Goal: Task Accomplishment & Management: Manage account settings

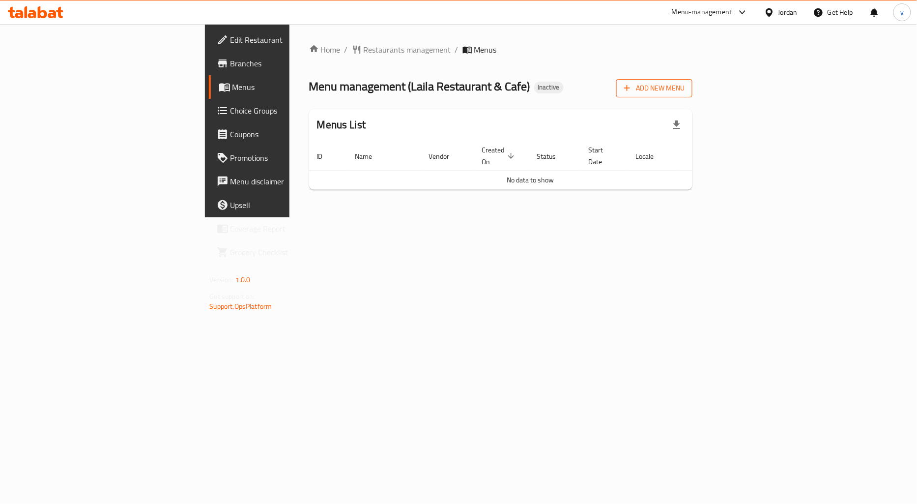
click at [684, 92] on span "Add New Menu" at bounding box center [654, 88] width 60 height 12
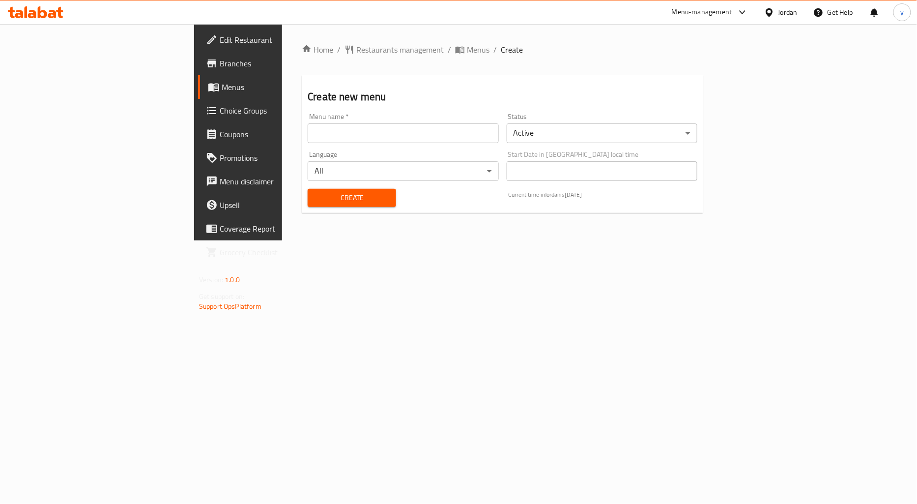
drag, startPoint x: 256, startPoint y: 133, endPoint x: 256, endPoint y: 141, distance: 7.9
click at [308, 133] on input "text" at bounding box center [403, 133] width 191 height 20
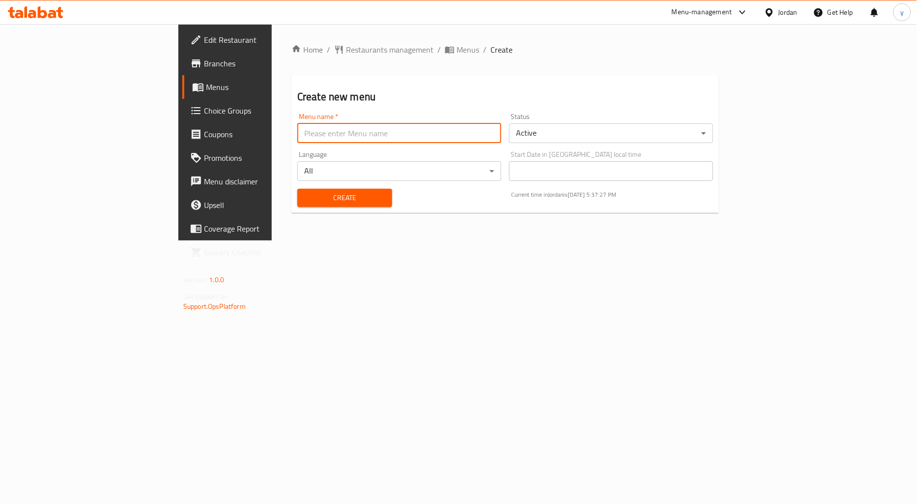
type input "[PERSON_NAME]"
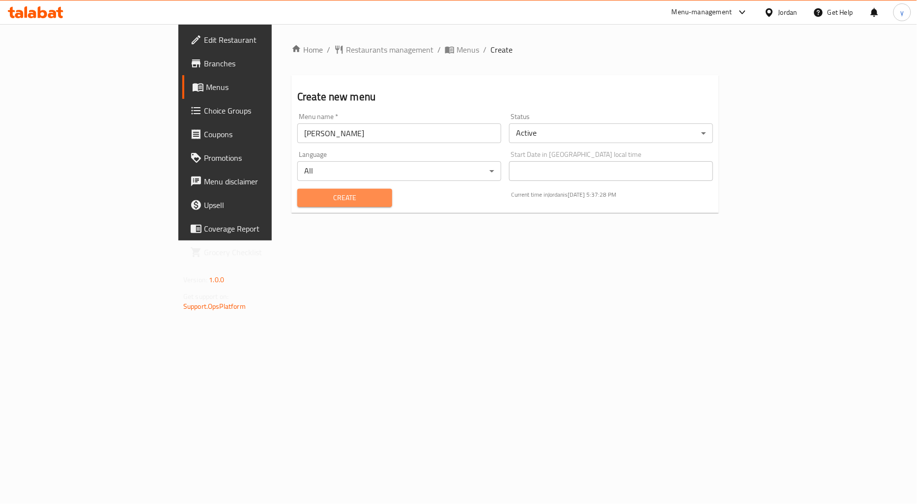
click at [297, 189] on button "Create" at bounding box center [344, 198] width 95 height 18
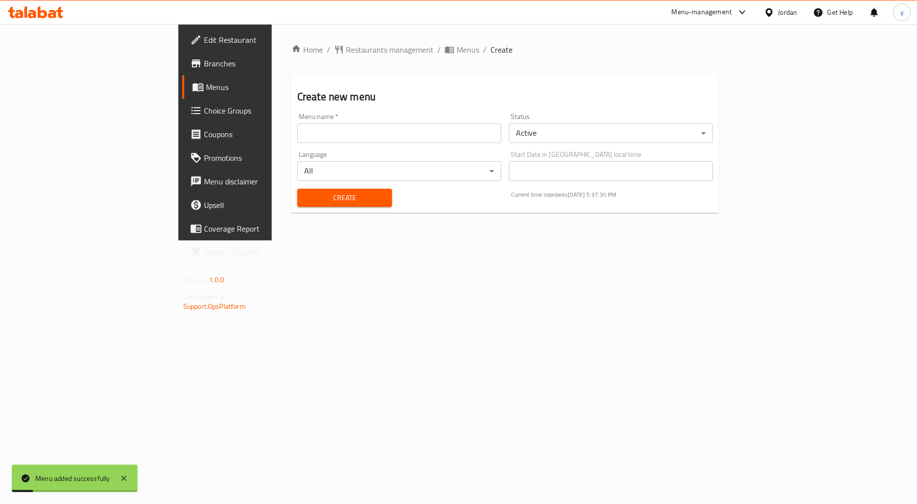
click at [305, 193] on span "Create" at bounding box center [344, 198] width 79 height 12
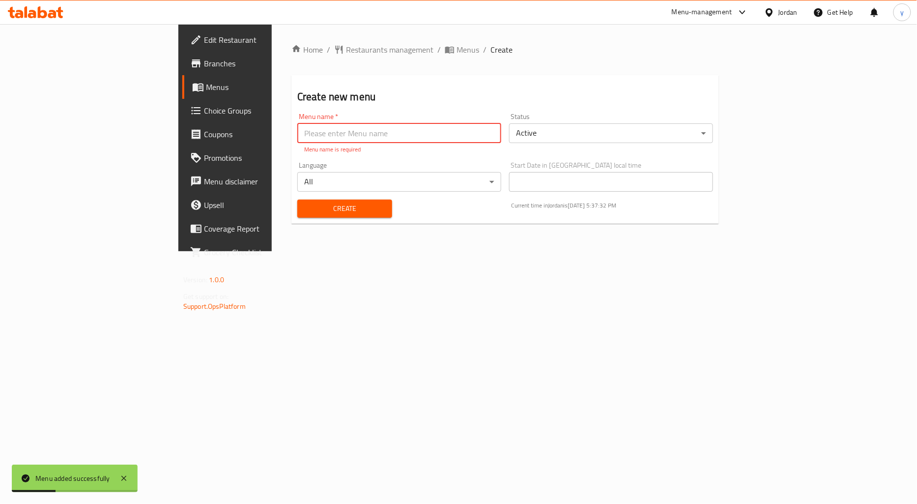
click at [206, 92] on span "Menus" at bounding box center [265, 87] width 118 height 12
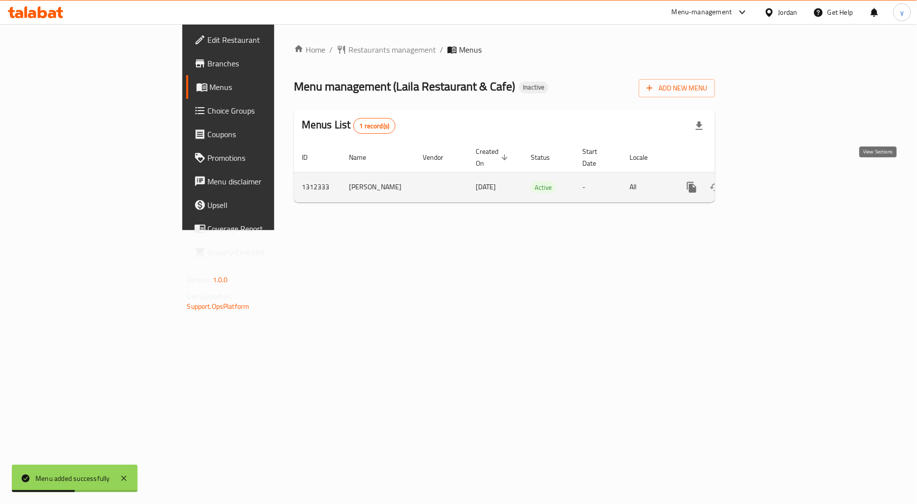
click at [768, 181] on icon "enhanced table" at bounding box center [763, 187] width 12 height 12
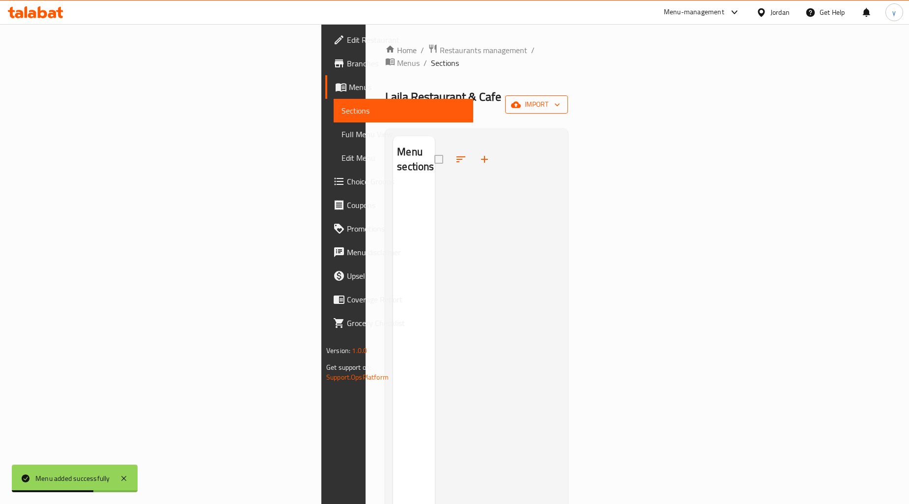
click at [560, 98] on span "import" at bounding box center [536, 104] width 47 height 12
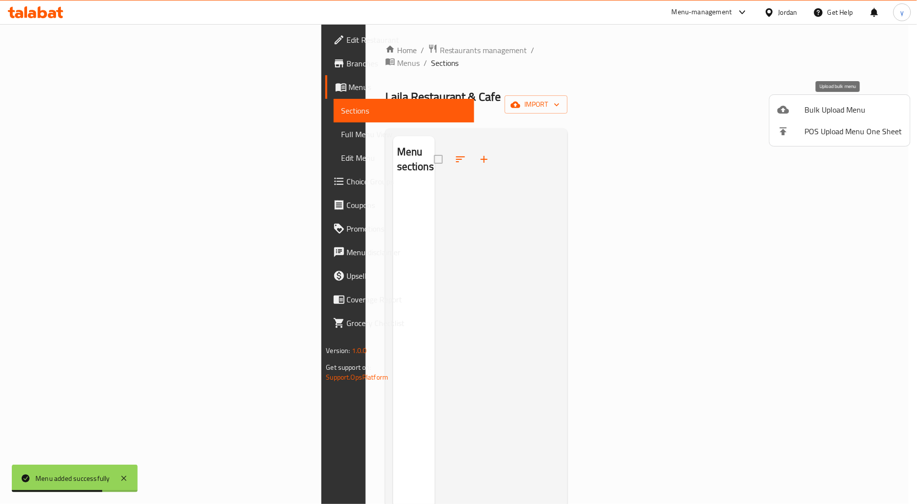
click at [815, 118] on li "Bulk Upload Menu" at bounding box center [839, 110] width 141 height 22
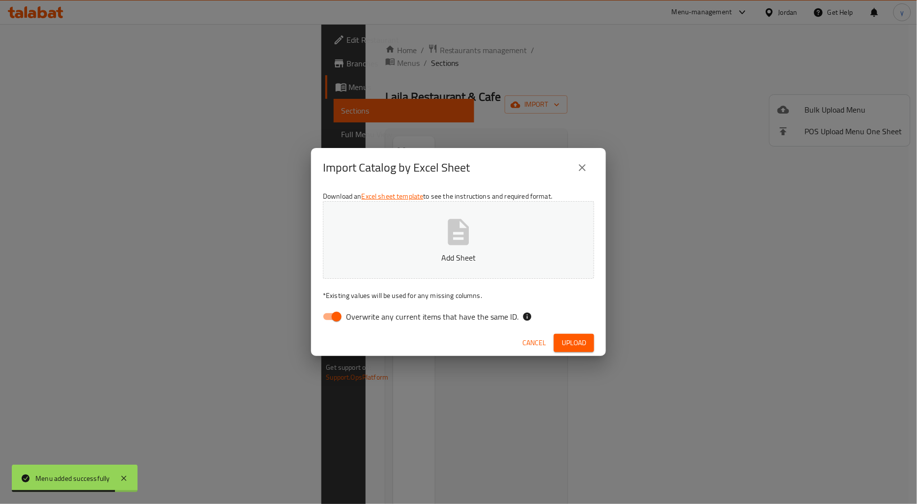
click at [331, 321] on input "Overwrite any current items that have the same ID." at bounding box center [337, 316] width 56 height 19
checkbox input "false"
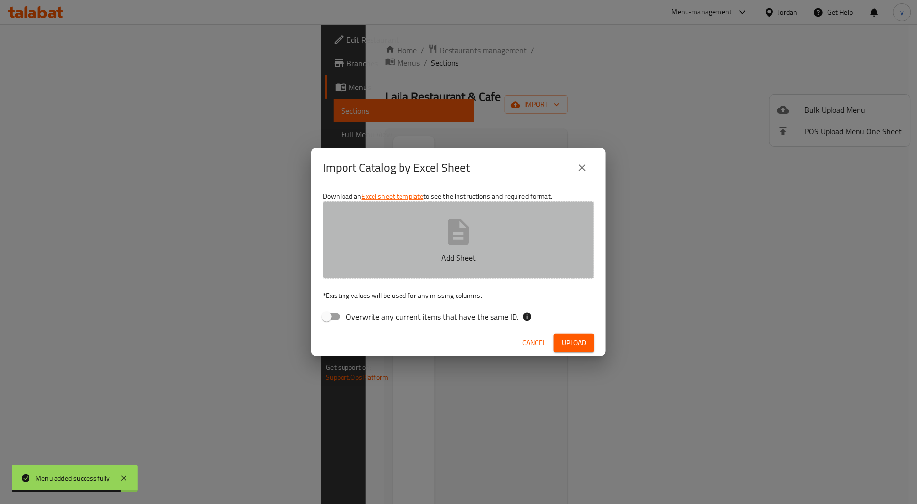
click at [455, 258] on p "Add Sheet" at bounding box center [458, 258] width 241 height 12
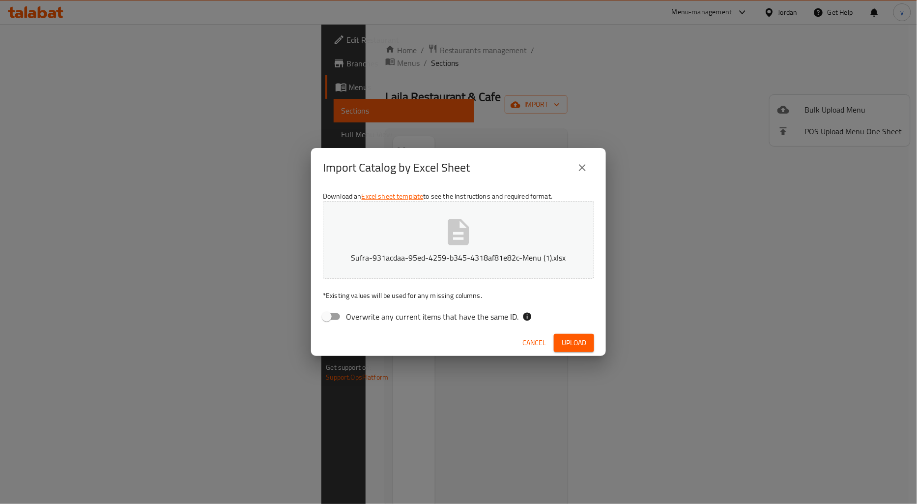
click at [581, 340] on span "Upload" at bounding box center [574, 343] width 25 height 12
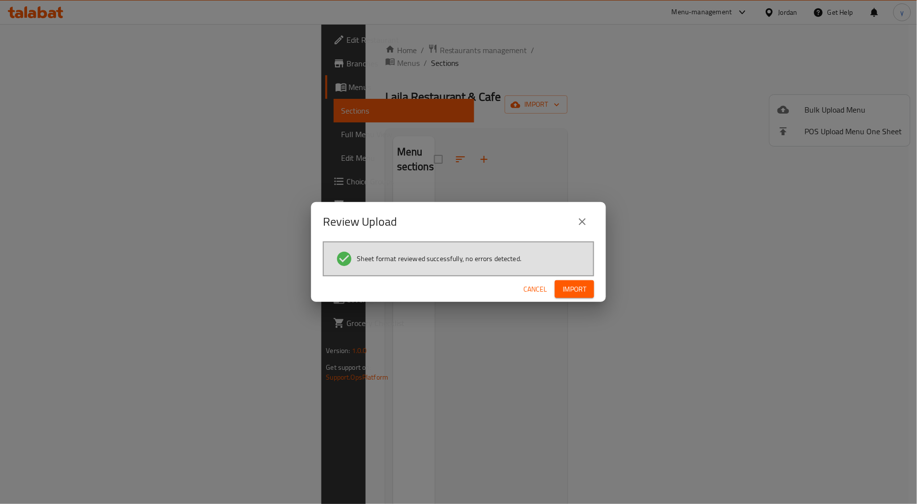
click at [569, 283] on span "Import" at bounding box center [574, 289] width 24 height 12
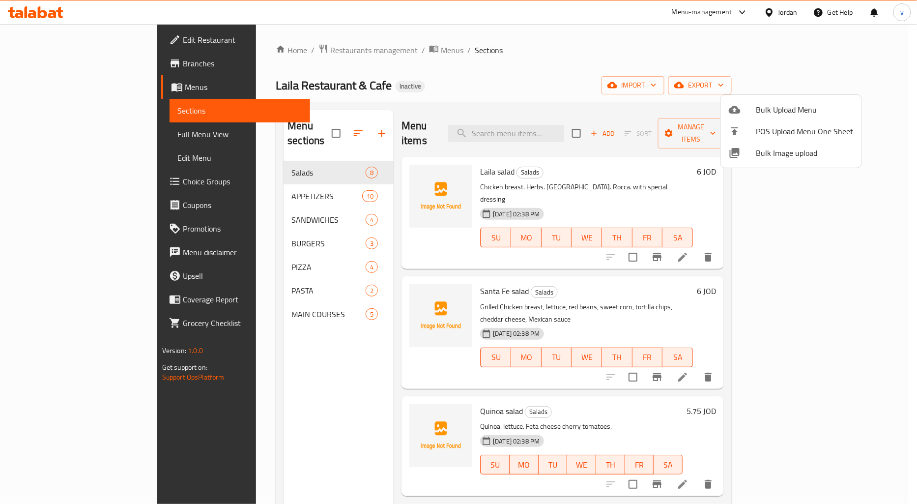
click at [229, 199] on div at bounding box center [458, 252] width 917 height 504
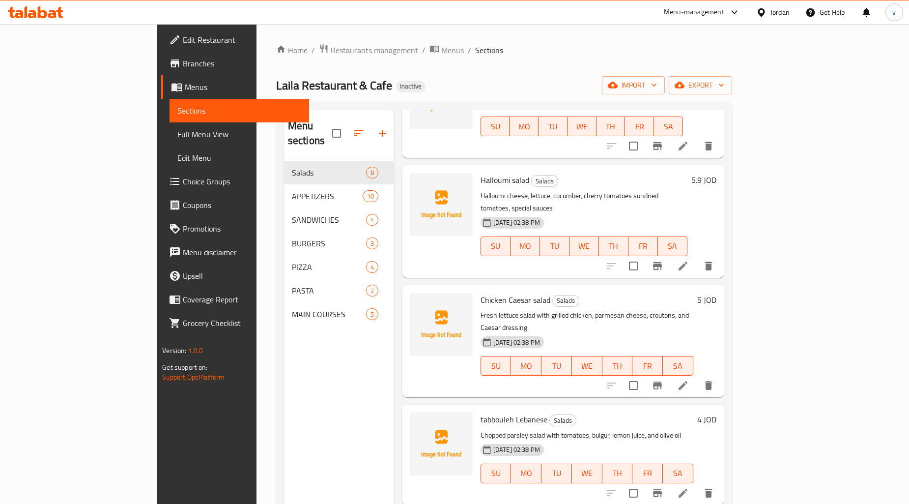
scroll to position [269, 0]
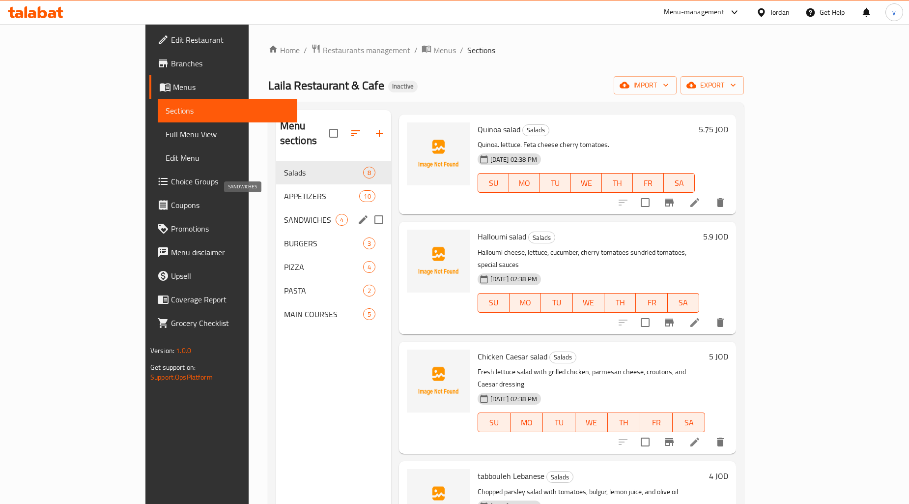
click at [284, 214] on span "SANDWICHES" at bounding box center [310, 220] width 52 height 12
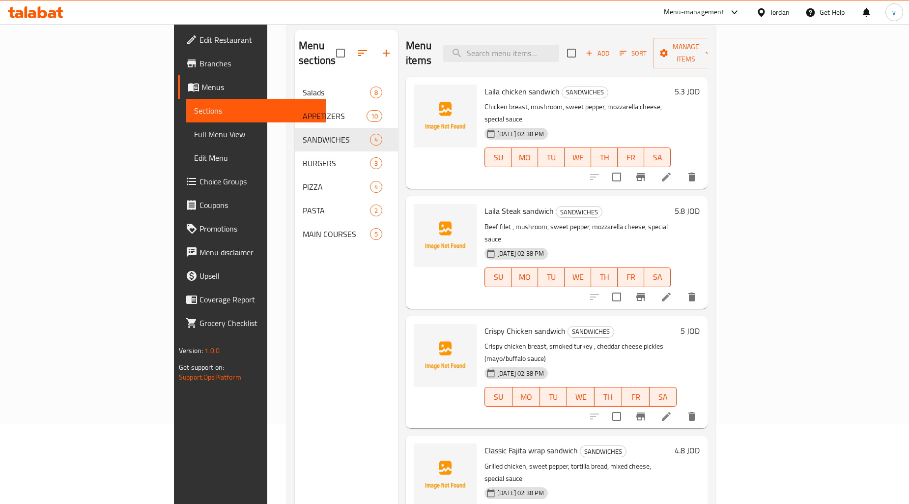
scroll to position [138, 0]
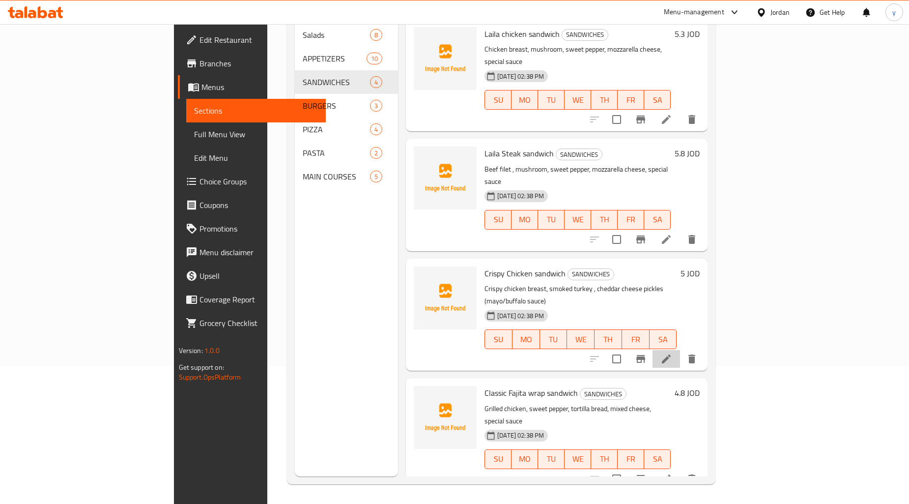
click at [672, 353] on icon at bounding box center [666, 359] width 12 height 12
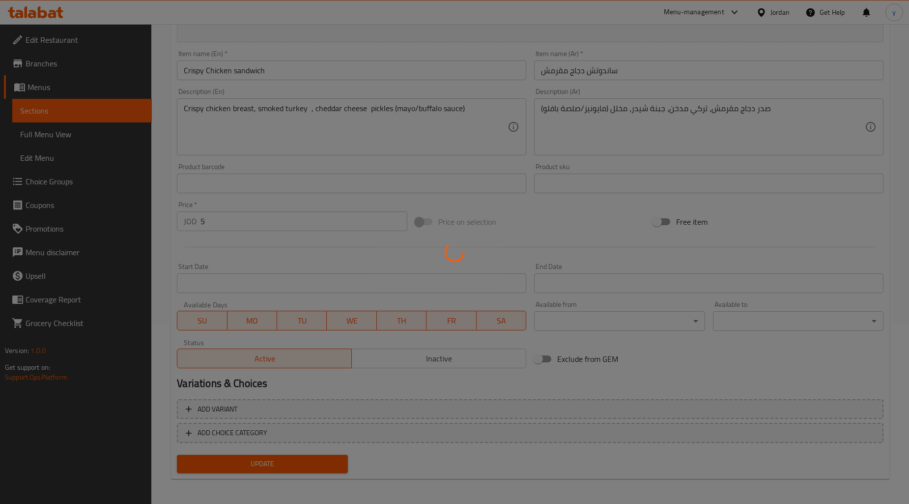
scroll to position [181, 0]
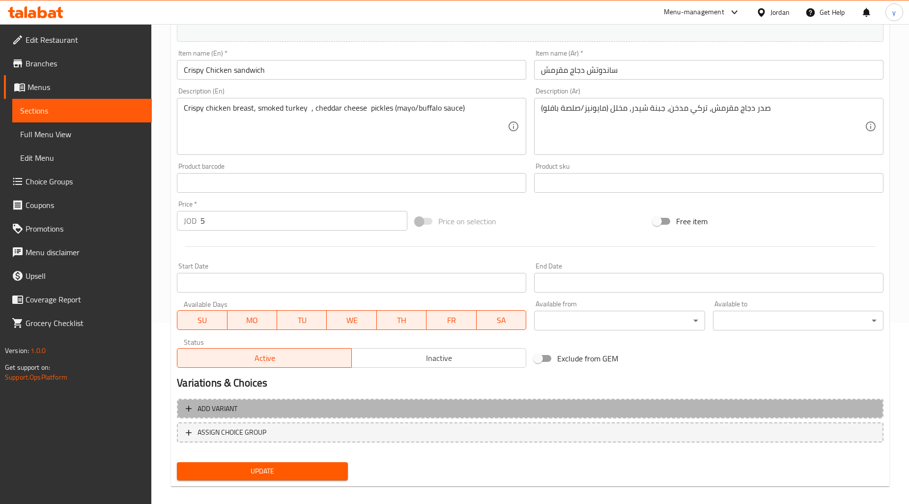
click at [261, 414] on button "Add variant" at bounding box center [530, 408] width 706 height 20
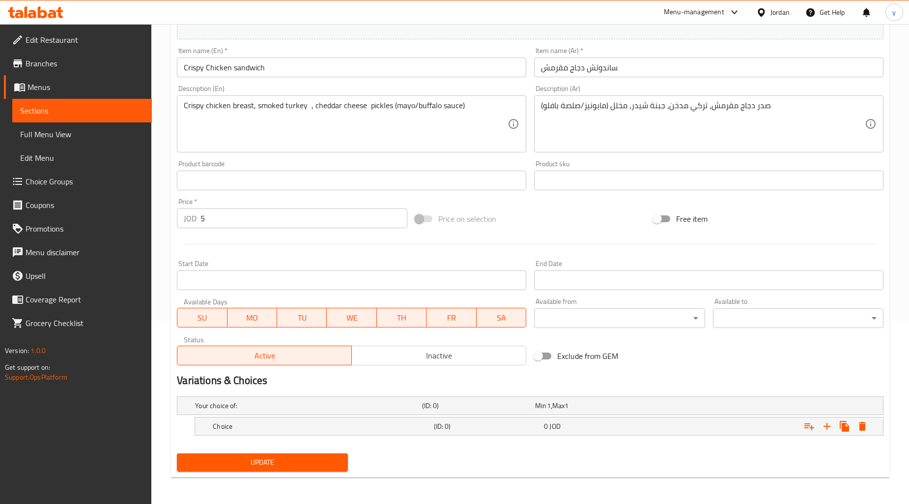
scroll to position [184, 0]
click at [824, 425] on icon "Expand" at bounding box center [827, 426] width 12 height 12
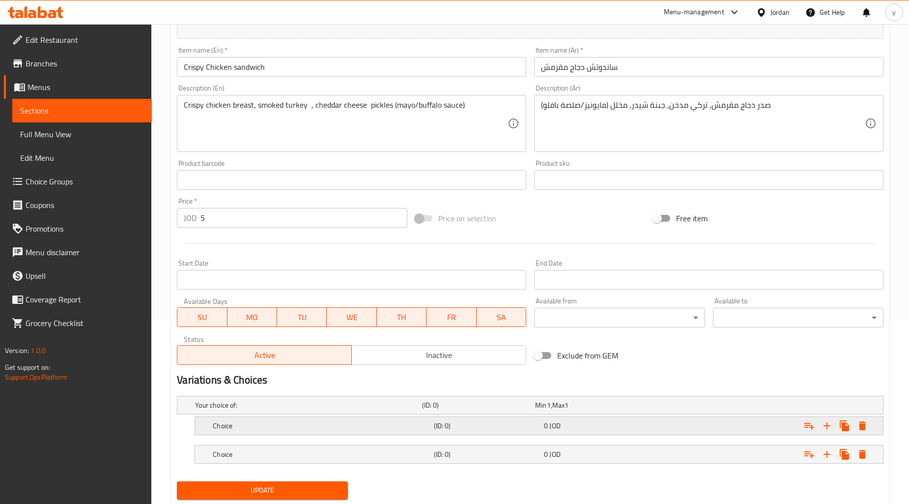
scroll to position [212, 0]
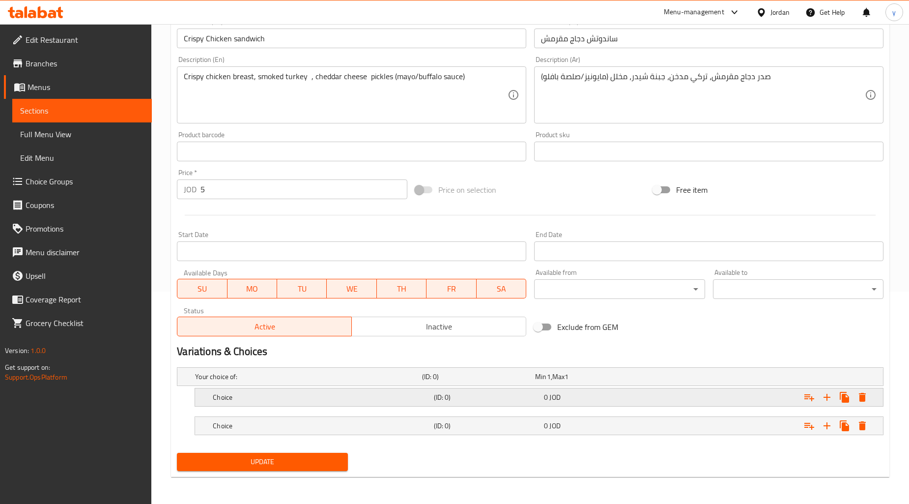
click at [356, 392] on h5 "Choice" at bounding box center [321, 397] width 217 height 10
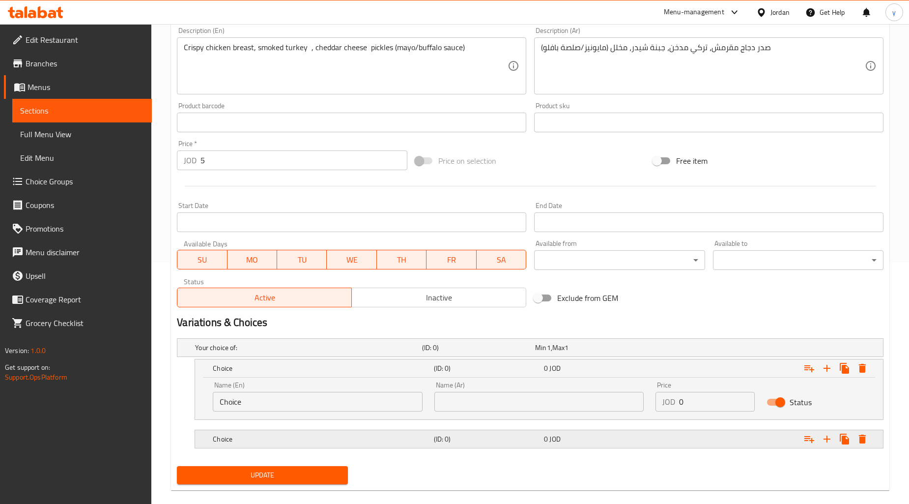
scroll to position [254, 0]
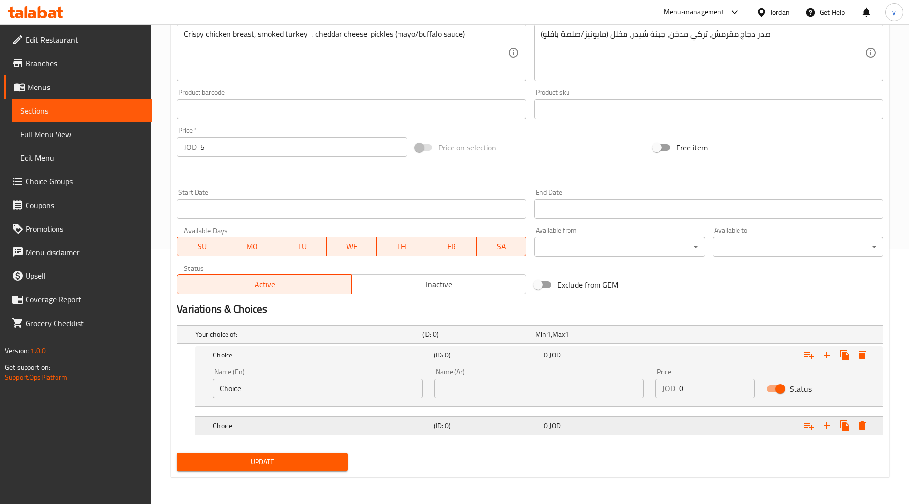
click at [415, 424] on h5 "Choice" at bounding box center [321, 426] width 217 height 10
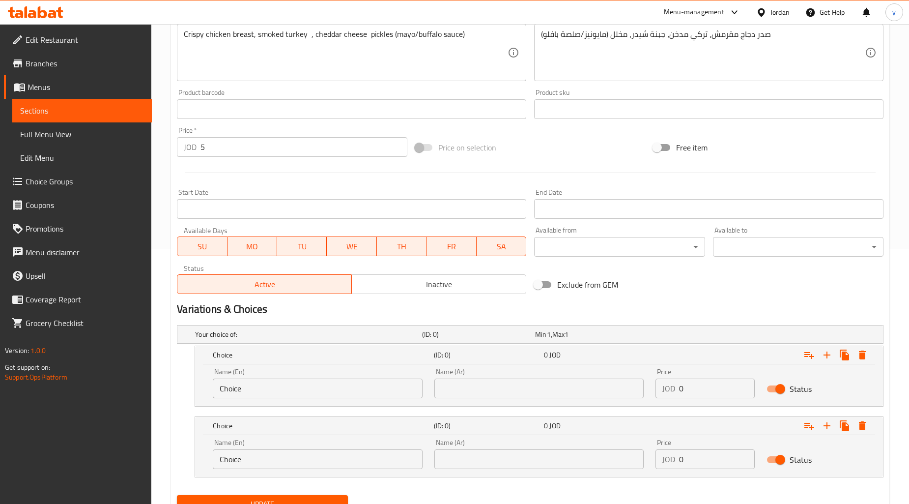
click at [302, 386] on input "Choice" at bounding box center [318, 388] width 210 height 20
paste input "mayo"
click at [302, 386] on input "Choice" at bounding box center [318, 388] width 210 height 20
type input "mayo"
click at [335, 459] on input "Choice" at bounding box center [318, 459] width 210 height 20
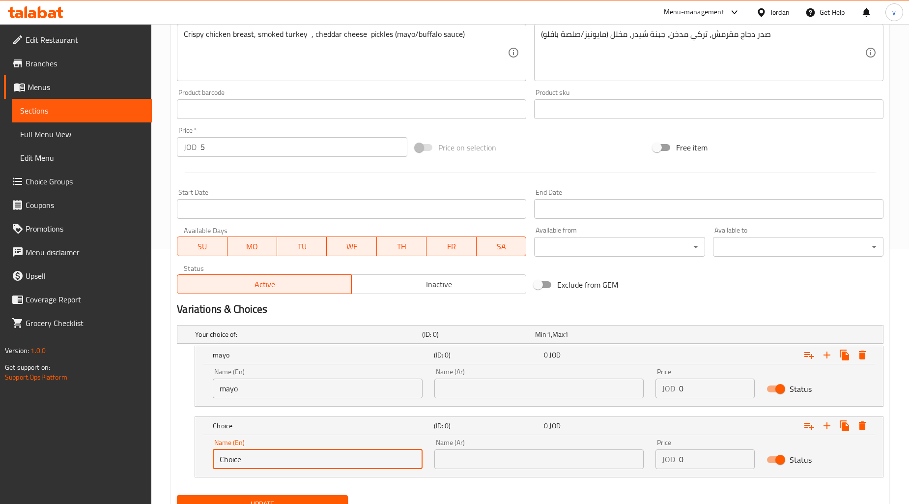
click at [335, 459] on input "Choice" at bounding box center [318, 459] width 210 height 20
paste input "buffalo sau"
type input "buffalo sauce"
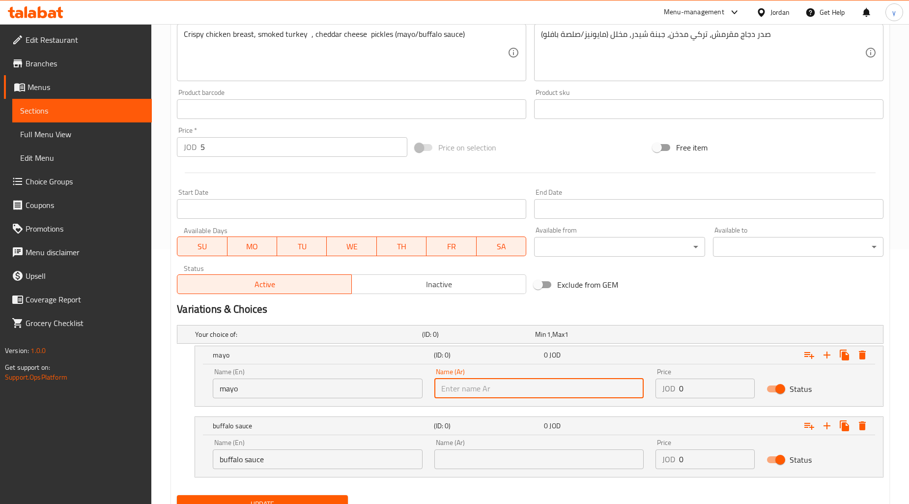
click at [606, 394] on input "text" at bounding box center [539, 388] width 210 height 20
paste input "مايونيز"
type input "مايونيز"
drag, startPoint x: 532, startPoint y: 459, endPoint x: 557, endPoint y: 464, distance: 25.5
click at [532, 459] on input "text" at bounding box center [539, 459] width 210 height 20
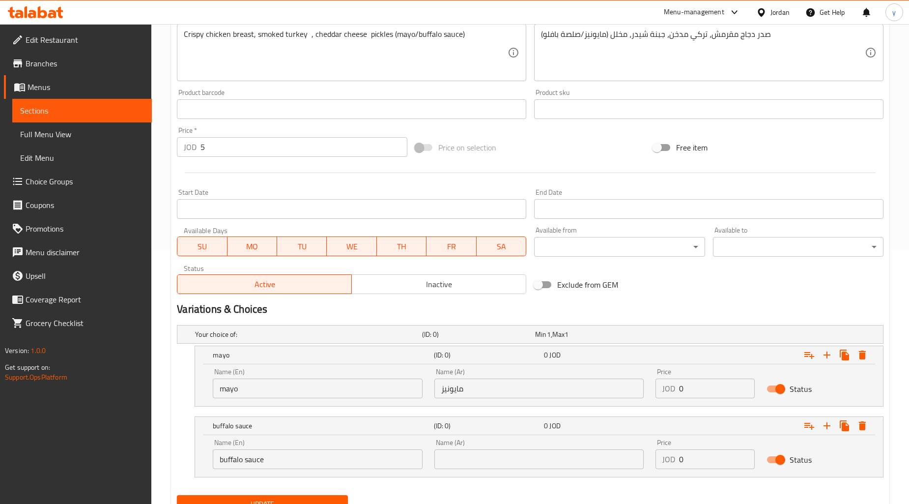
paste input "صلصة بافلو"
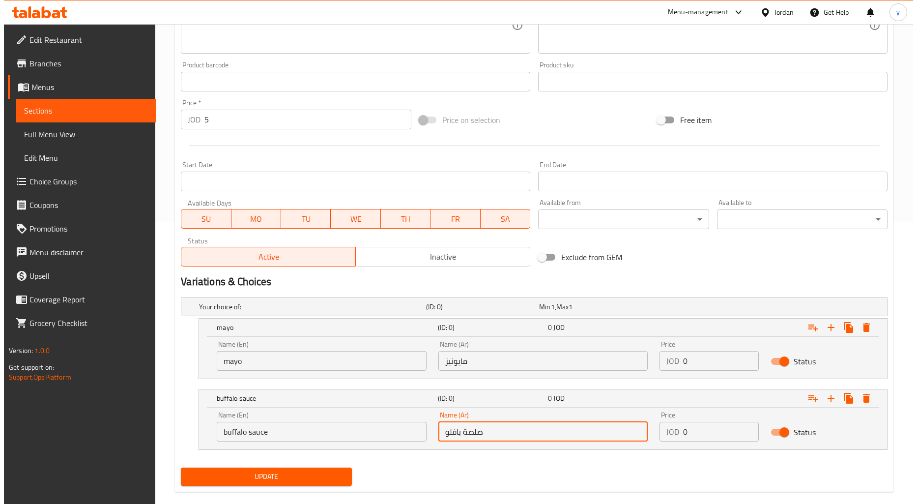
scroll to position [297, 0]
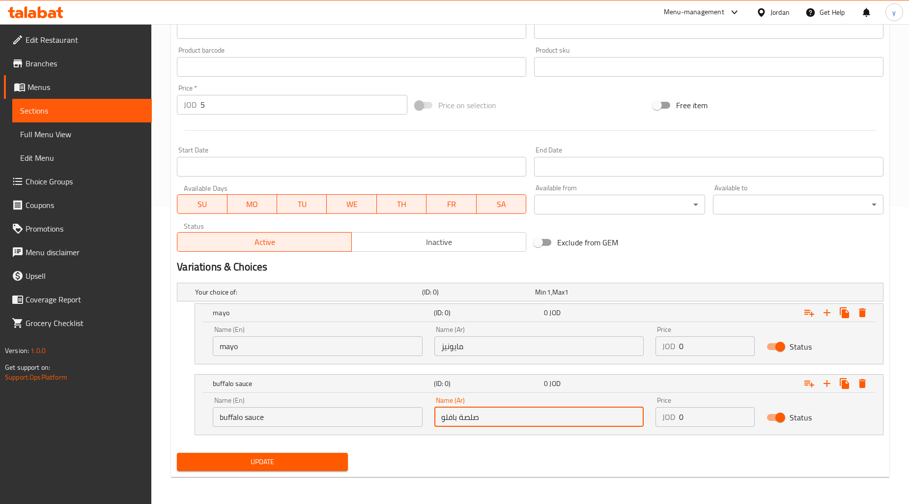
type input "صلصة بافلو"
click at [307, 465] on span "Update" at bounding box center [262, 461] width 155 height 12
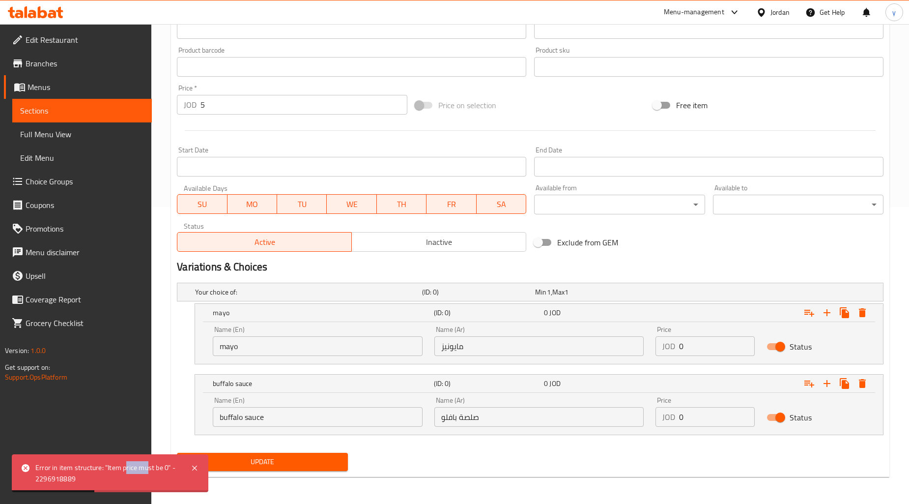
drag, startPoint x: 125, startPoint y: 465, endPoint x: 149, endPoint y: 468, distance: 24.7
click at [149, 468] on div "Error in item structure: "Item price must be 0" - 2296918889" at bounding box center [107, 473] width 145 height 22
click at [863, 312] on icon "Expand" at bounding box center [862, 312] width 7 height 9
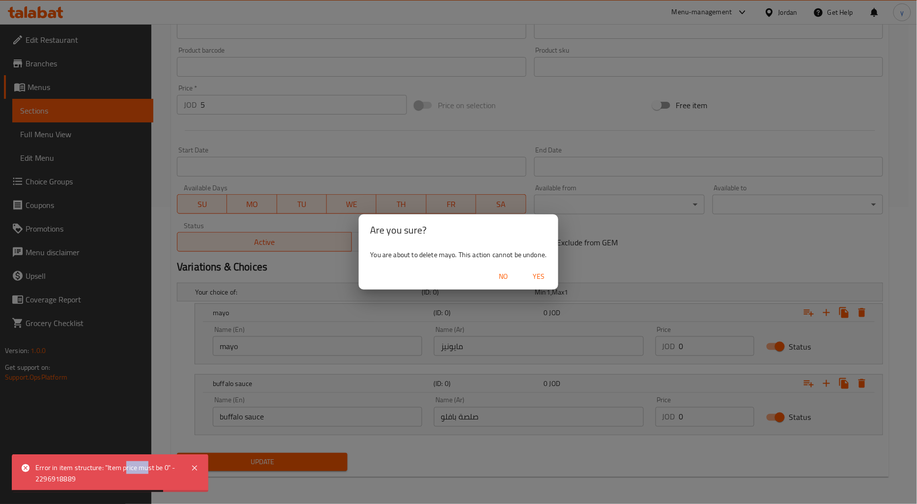
click at [505, 279] on span "No" at bounding box center [503, 276] width 24 height 12
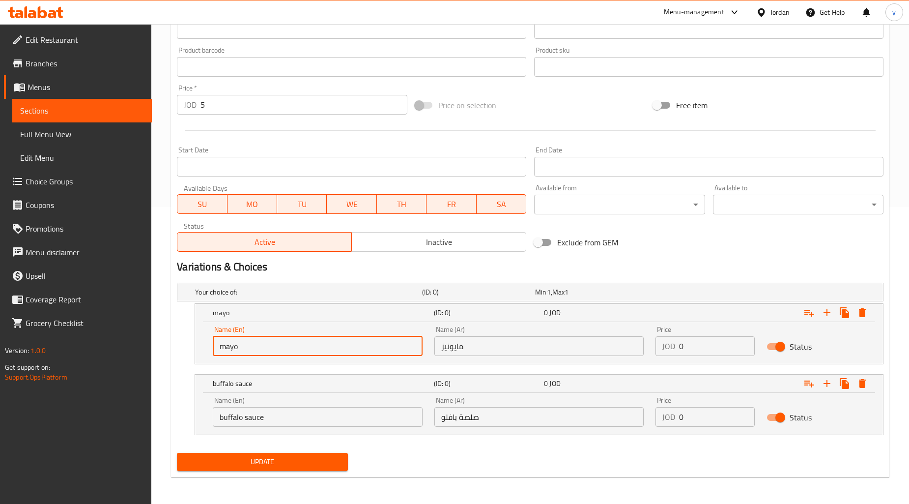
click at [246, 346] on input "mayo" at bounding box center [318, 346] width 210 height 20
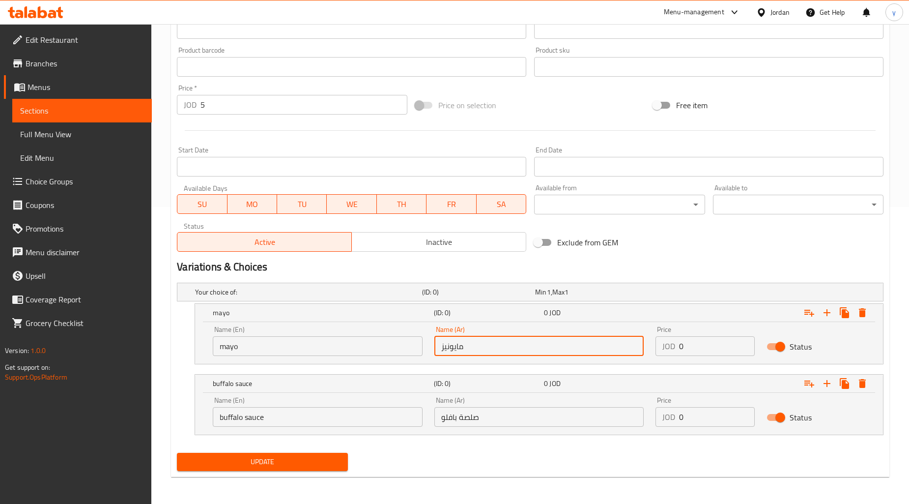
click at [487, 347] on input "مايونيز" at bounding box center [539, 346] width 210 height 20
click at [508, 420] on input "صلصة بافلو" at bounding box center [539, 417] width 210 height 20
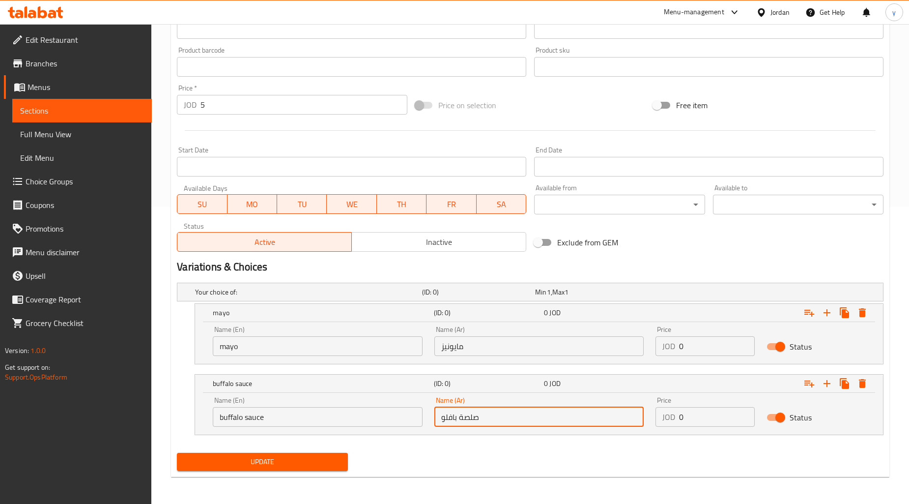
click at [508, 420] on input "صلصة بافلو" at bounding box center [539, 417] width 210 height 20
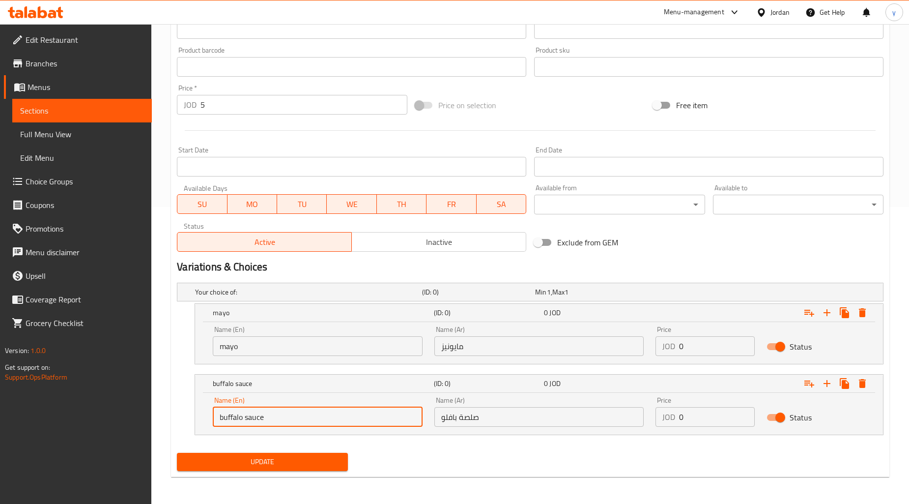
click at [372, 416] on input "buffalo sauce" at bounding box center [318, 417] width 210 height 20
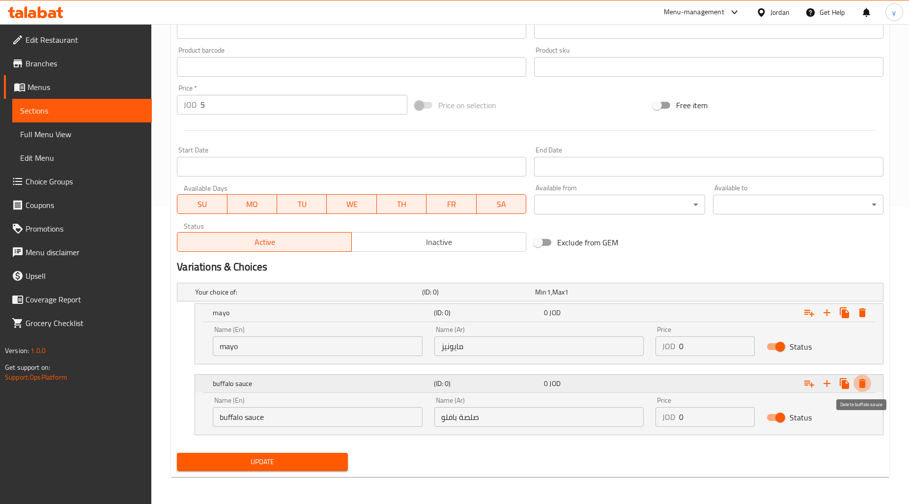
click at [862, 380] on icon "Expand" at bounding box center [862, 383] width 12 height 12
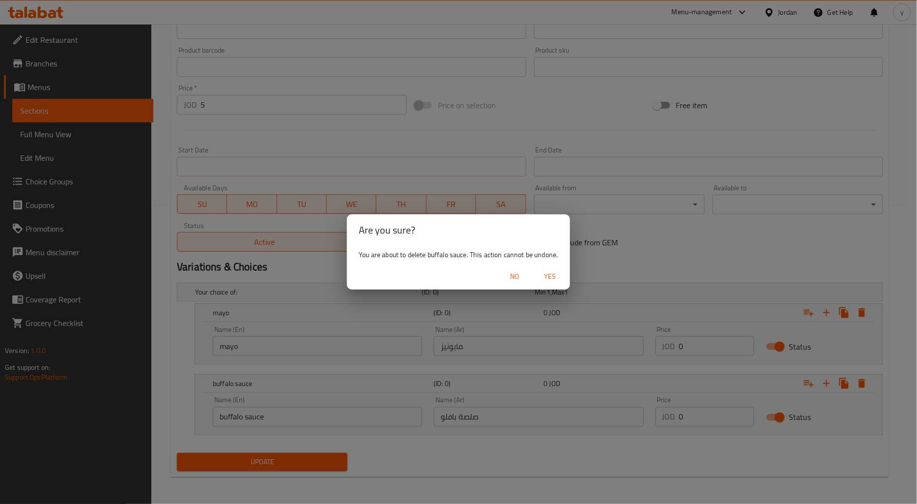
click at [551, 271] on span "Yes" at bounding box center [550, 276] width 24 height 12
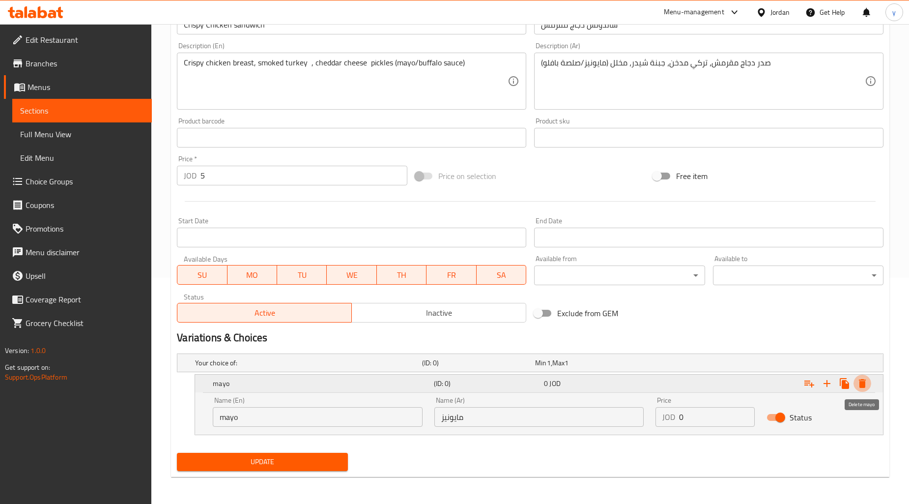
click at [857, 381] on icon "Expand" at bounding box center [862, 383] width 12 height 12
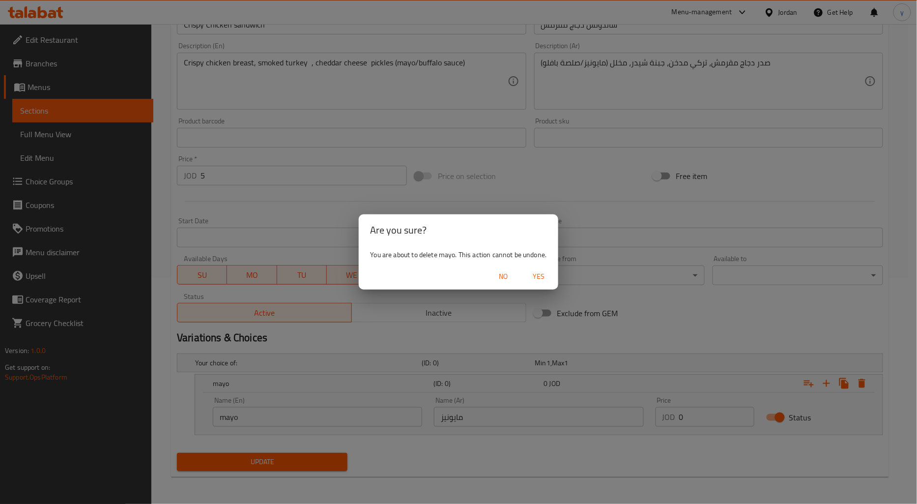
click at [534, 274] on span "Yes" at bounding box center [539, 276] width 24 height 12
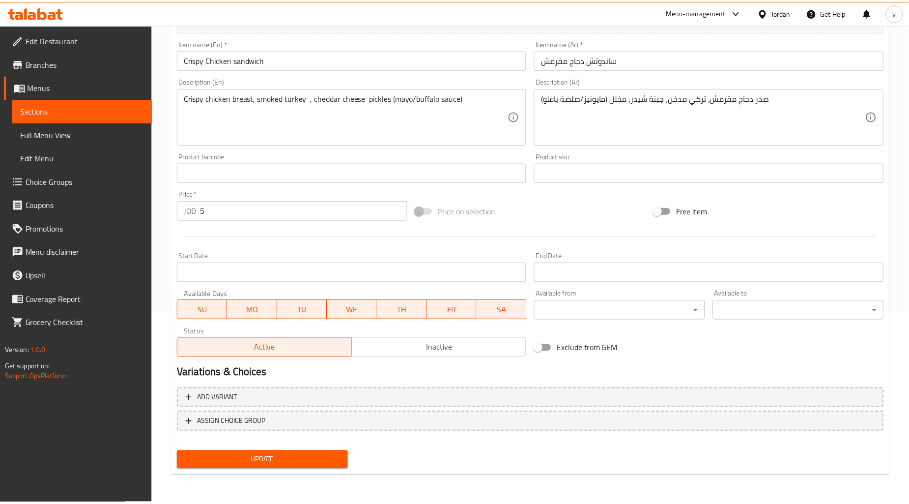
scroll to position [189, 0]
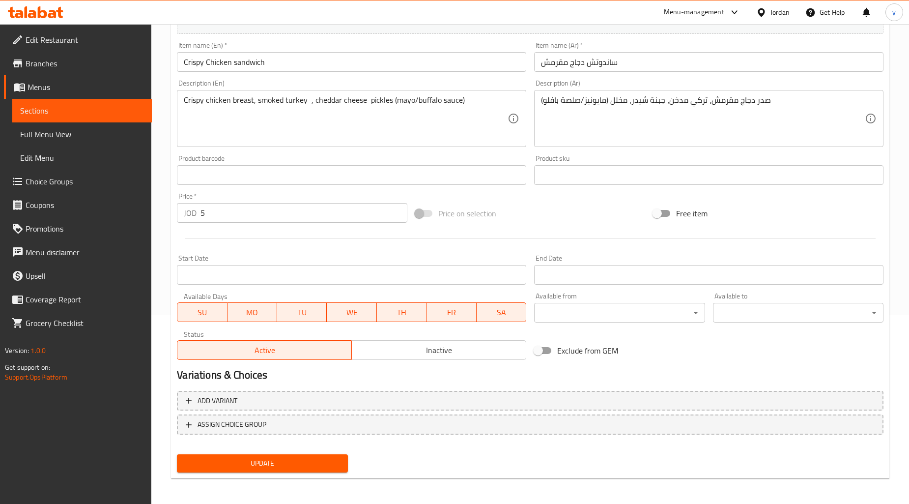
click at [279, 454] on button "Update" at bounding box center [262, 463] width 170 height 18
click at [28, 187] on span "Choice Groups" at bounding box center [85, 181] width 118 height 12
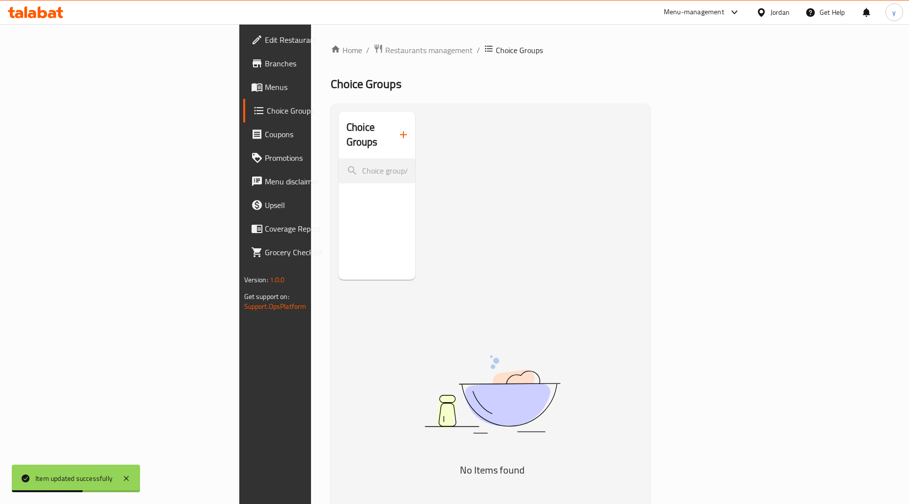
click at [392, 128] on button "button" at bounding box center [404, 135] width 24 height 24
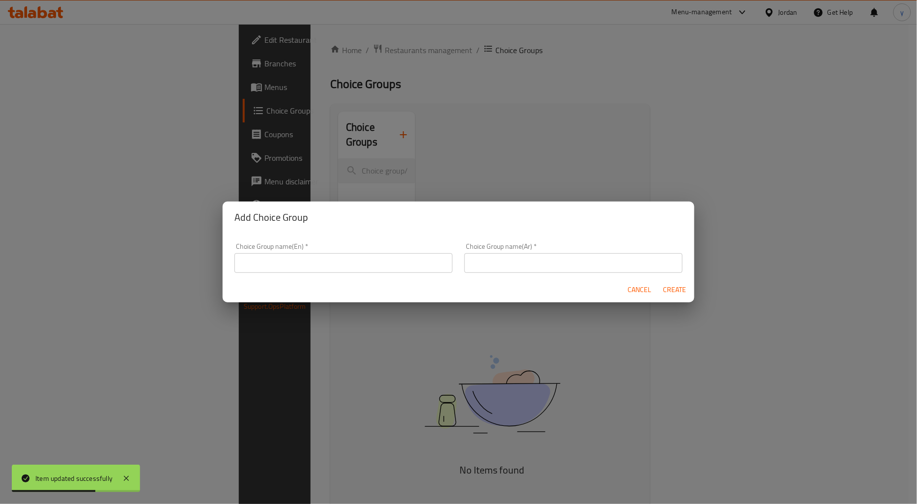
click at [347, 267] on input "text" at bounding box center [343, 263] width 218 height 20
type input "Your Choice Of"
click at [513, 259] on input "text" at bounding box center [573, 263] width 218 height 20
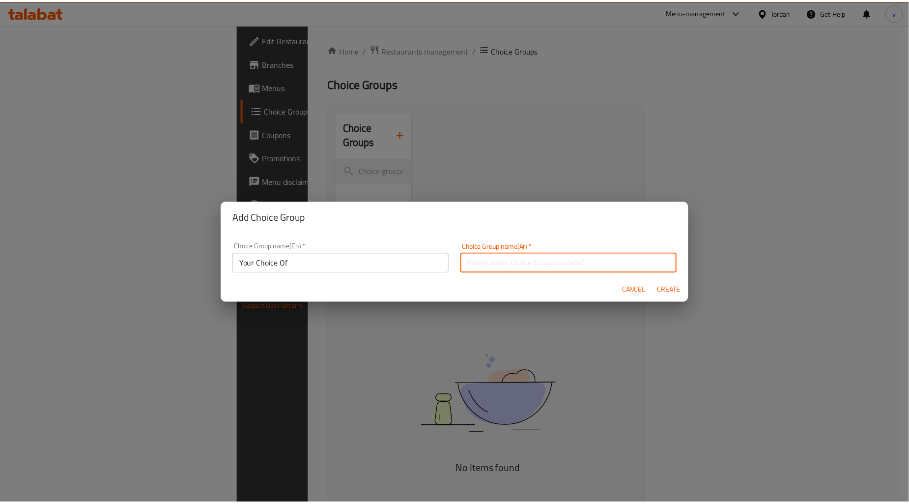
scroll to position [2, 0]
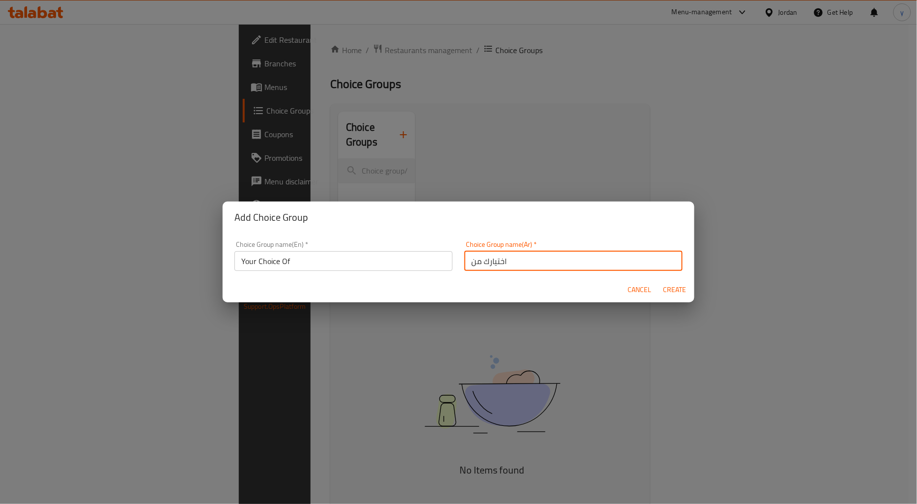
type input "اختيارك من"
click at [668, 283] on span "Create" at bounding box center [675, 289] width 24 height 12
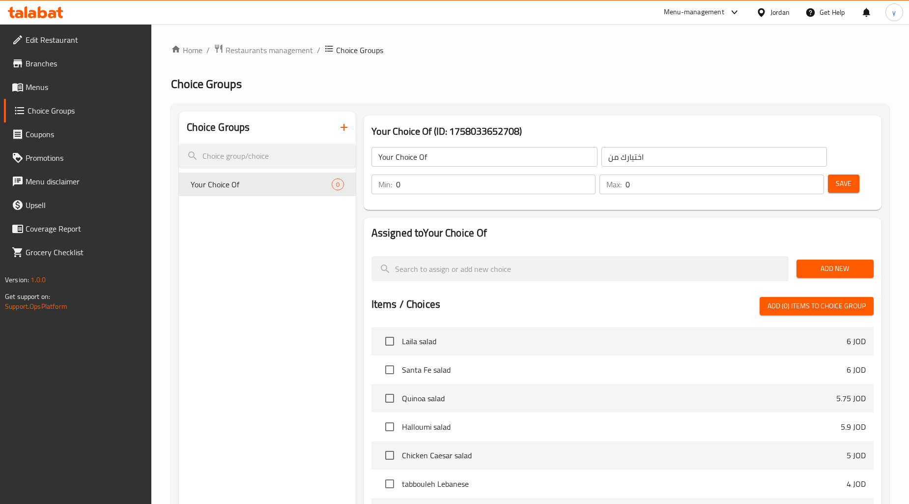
click at [469, 180] on input "0" at bounding box center [496, 184] width 200 height 20
type input "1"
click at [657, 185] on input "0" at bounding box center [724, 184] width 198 height 20
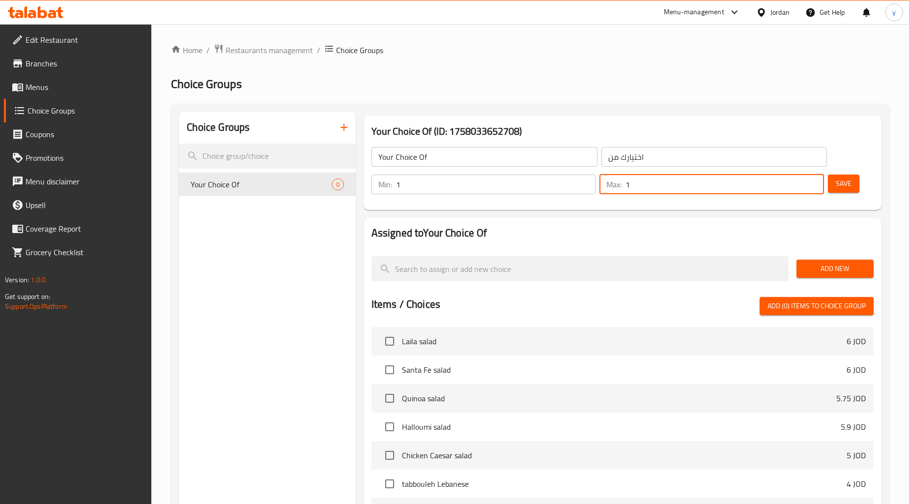
type input "1"
drag, startPoint x: 843, startPoint y: 180, endPoint x: 832, endPoint y: 184, distance: 11.8
click at [844, 180] on span "Save" at bounding box center [844, 183] width 16 height 12
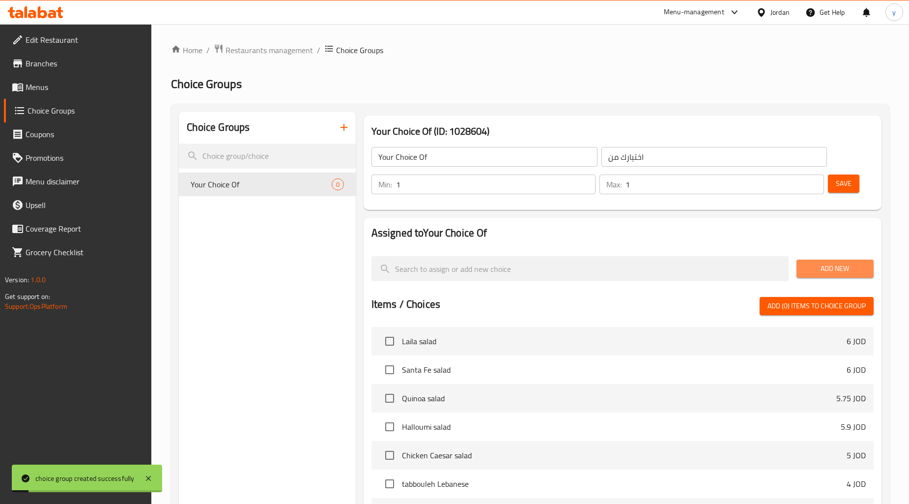
click at [831, 274] on span "Add New" at bounding box center [834, 268] width 61 height 12
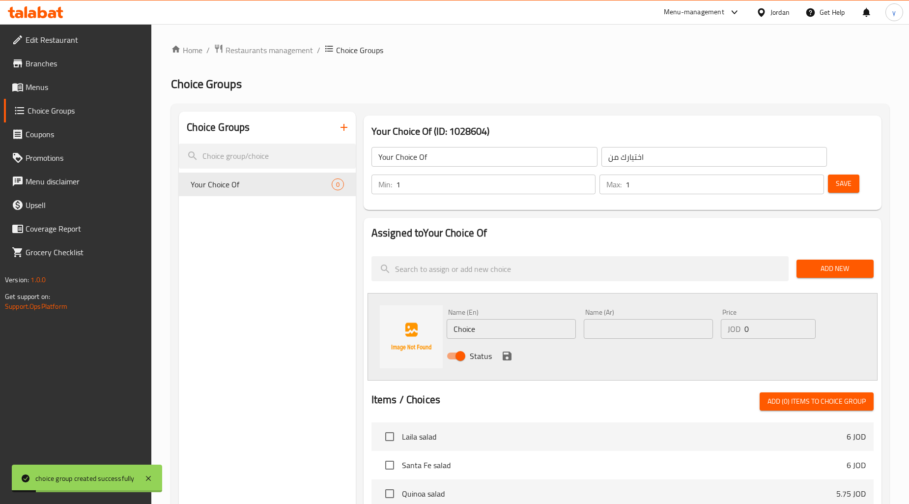
click at [517, 312] on div "Name (En) Choice Name (En)" at bounding box center [511, 324] width 129 height 30
click at [497, 334] on input "Choice" at bounding box center [511, 329] width 129 height 20
paste input "mayo"
type input "mayo"
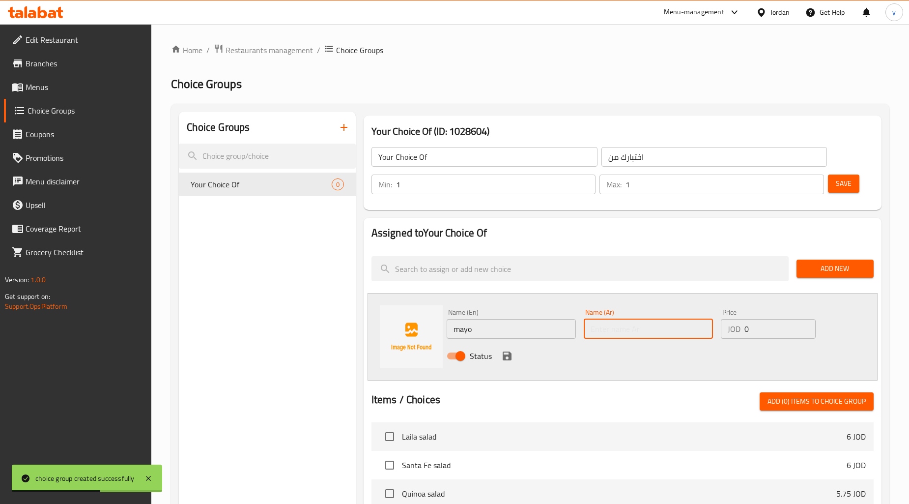
click at [590, 322] on input "text" at bounding box center [648, 329] width 129 height 20
paste input "مايونيز"
type input "مايونيز"
click at [505, 355] on icon "save" at bounding box center [507, 355] width 9 height 9
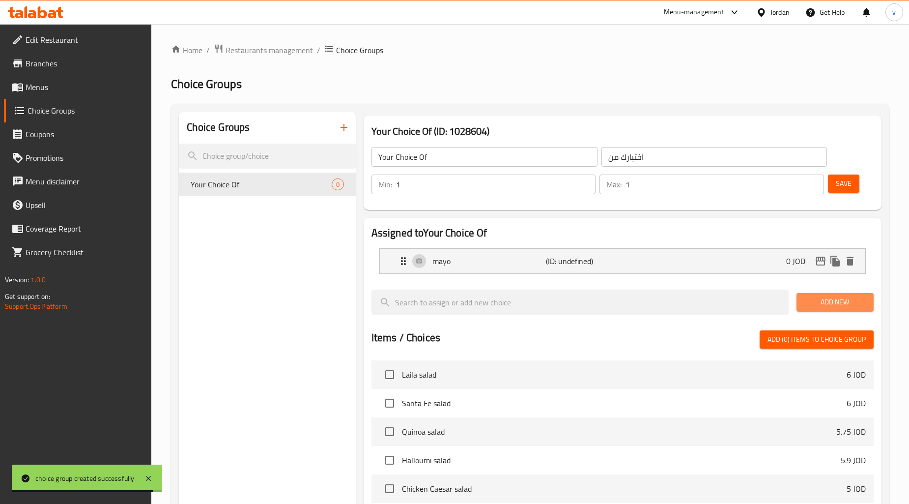
click at [839, 301] on span "Add New" at bounding box center [834, 302] width 61 height 12
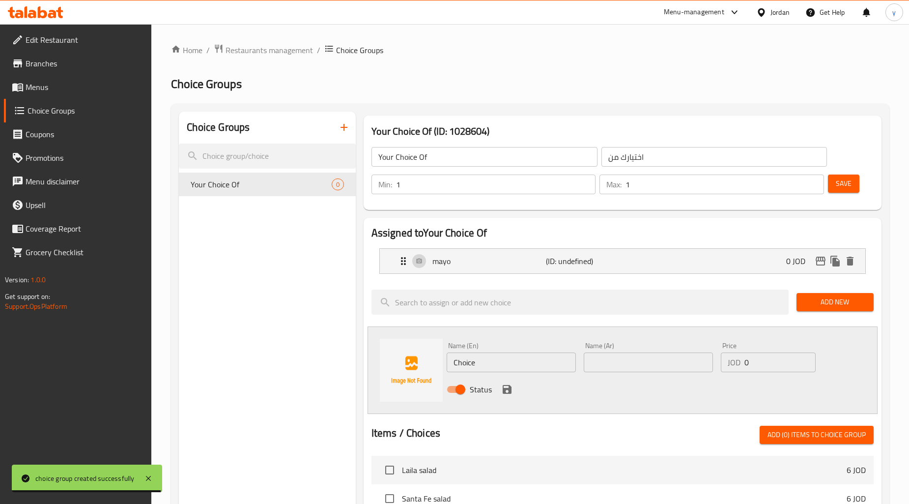
drag, startPoint x: 529, startPoint y: 353, endPoint x: 528, endPoint y: 363, distance: 9.9
click at [529, 354] on input "Choice" at bounding box center [511, 362] width 129 height 20
click at [528, 361] on input "Choice" at bounding box center [511, 362] width 129 height 20
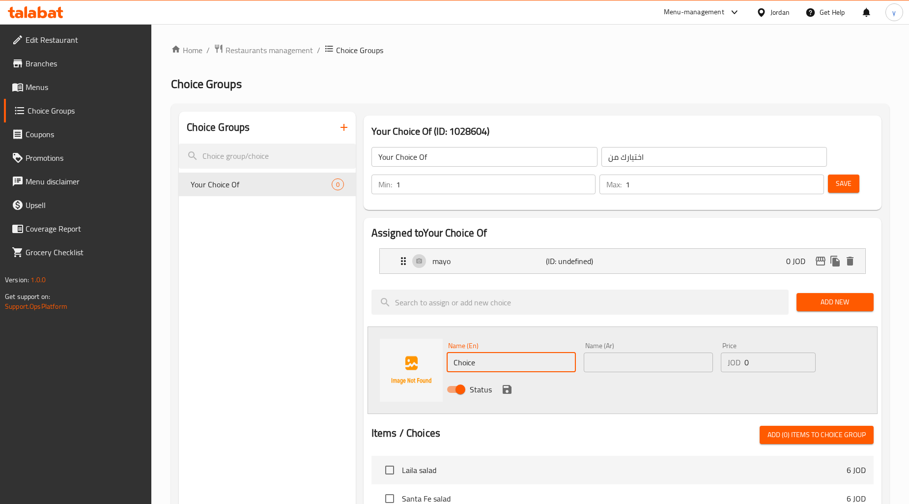
click at [528, 361] on input "Choice" at bounding box center [511, 362] width 129 height 20
paste input "buffalo sau"
type input "buffalo sauce"
click at [603, 360] on input "text" at bounding box center [648, 362] width 129 height 20
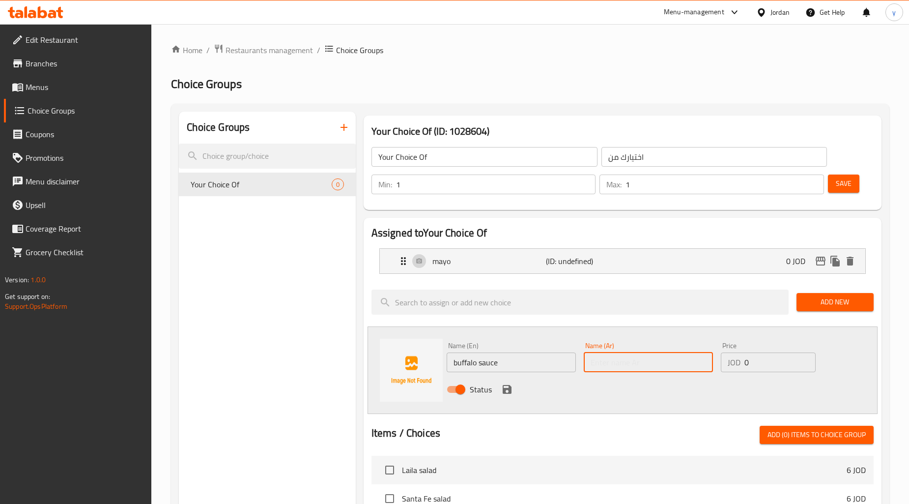
paste input "صلصة بافلو"
type input "صلصة بافلو"
click at [509, 389] on icon "save" at bounding box center [507, 389] width 9 height 9
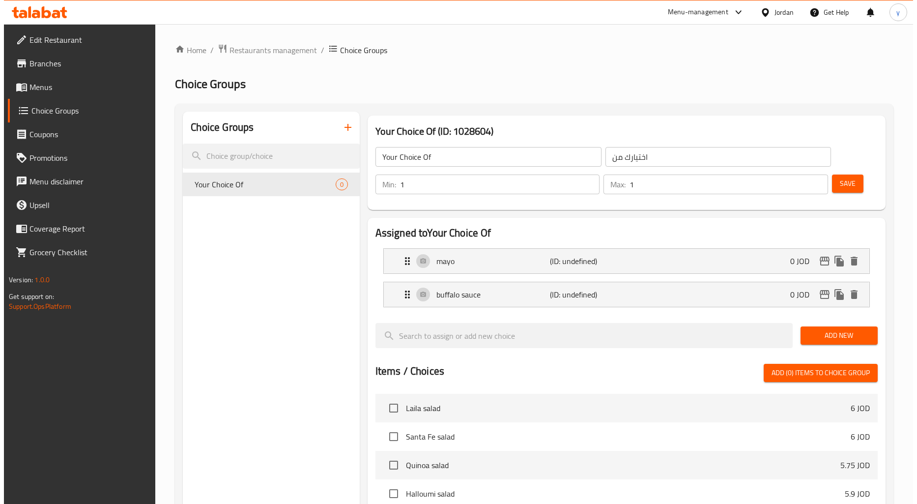
scroll to position [296, 0]
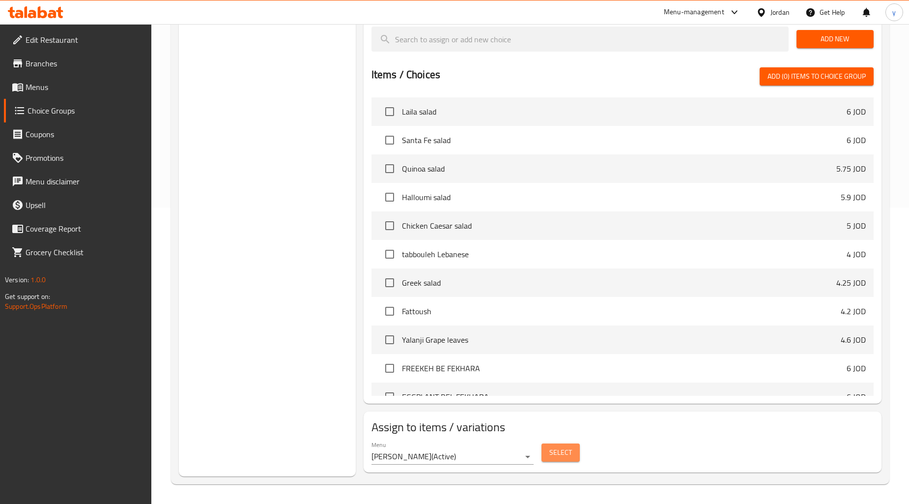
click at [552, 453] on span "Select" at bounding box center [560, 452] width 23 height 12
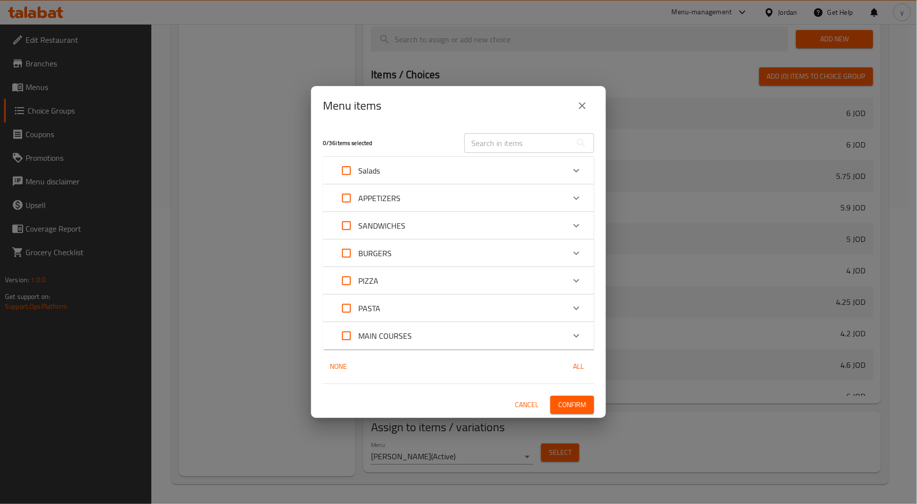
click at [406, 224] on div "SANDWICHES" at bounding box center [450, 226] width 230 height 24
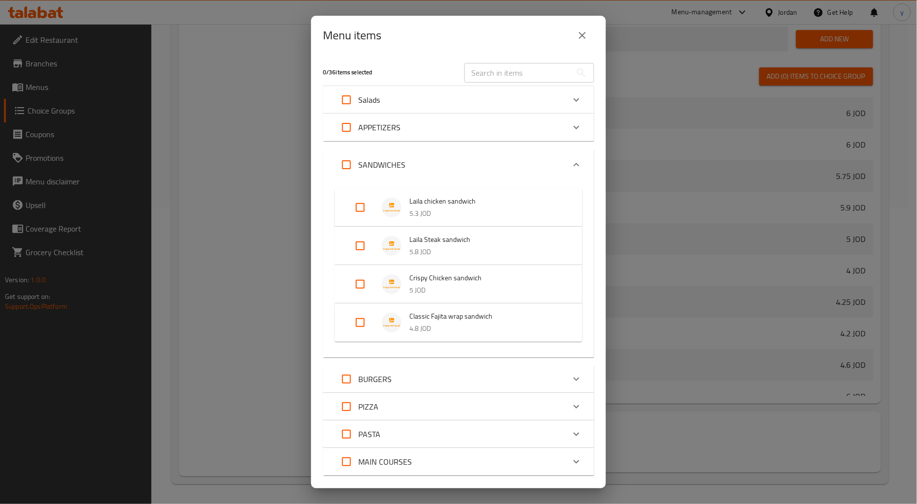
click at [425, 286] on p "5 JOD" at bounding box center [485, 290] width 153 height 12
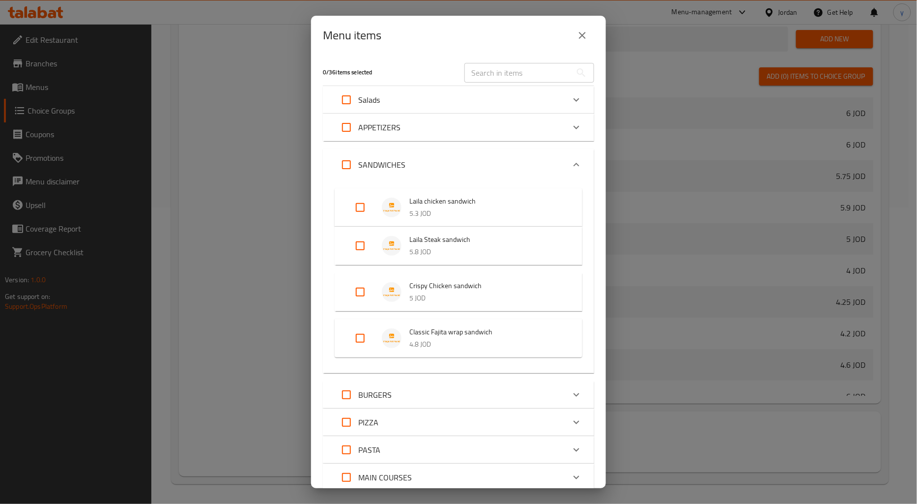
click at [361, 293] on input "Expand" at bounding box center [360, 292] width 24 height 24
checkbox input "true"
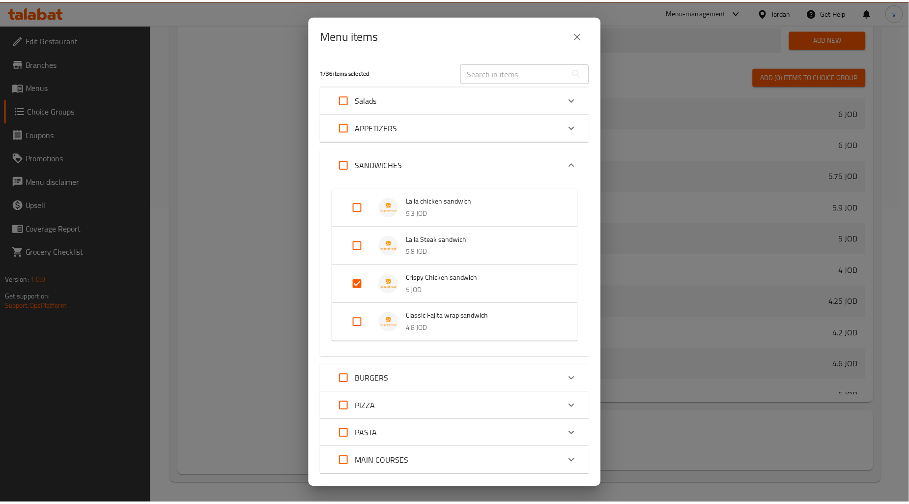
scroll to position [55, 0]
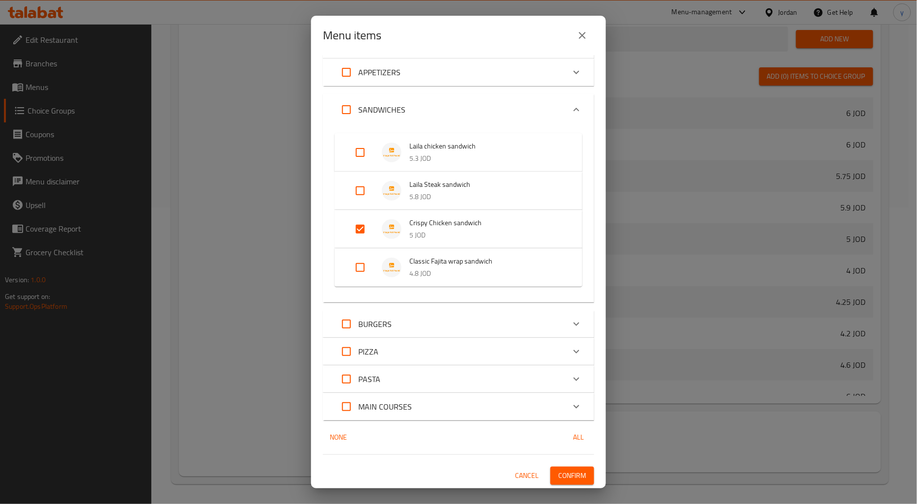
click at [571, 488] on div "1 / 36 items selected ​ Salads Laila salad 6 JOD Santa Fe salad 6 JOD Quinoa sa…" at bounding box center [458, 271] width 295 height 433
click at [570, 480] on span "Confirm" at bounding box center [572, 475] width 28 height 12
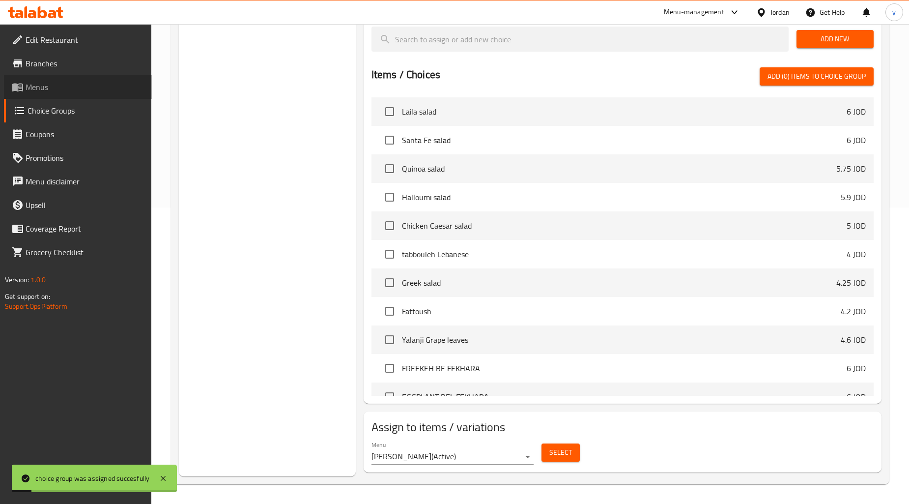
click at [73, 86] on span "Menus" at bounding box center [85, 87] width 118 height 12
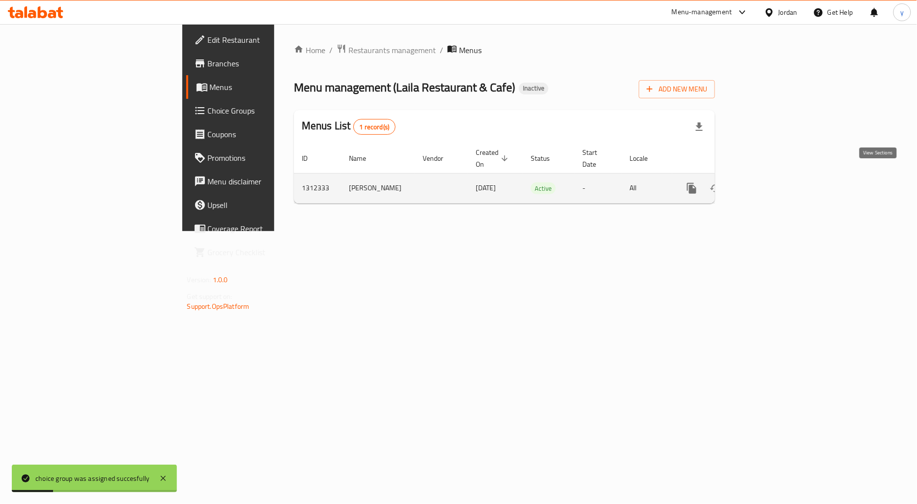
click at [768, 182] on icon "enhanced table" at bounding box center [763, 188] width 12 height 12
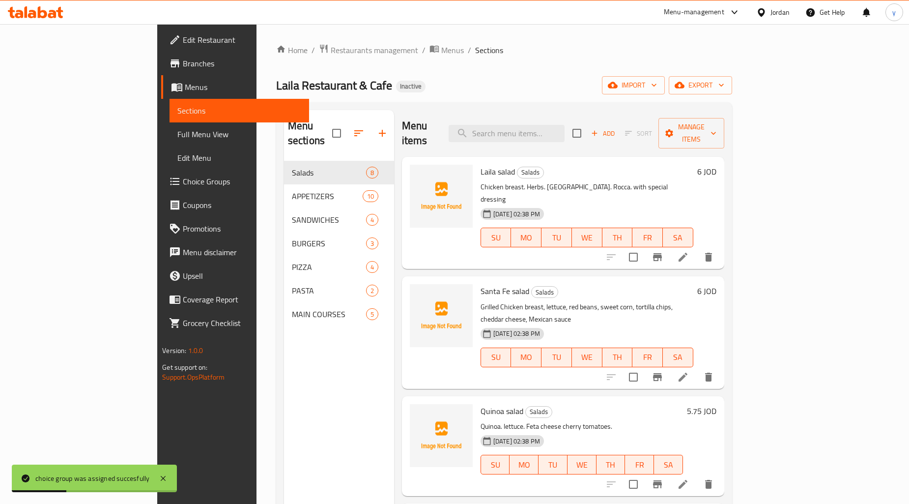
click at [177, 134] on span "Full Menu View" at bounding box center [239, 134] width 124 height 12
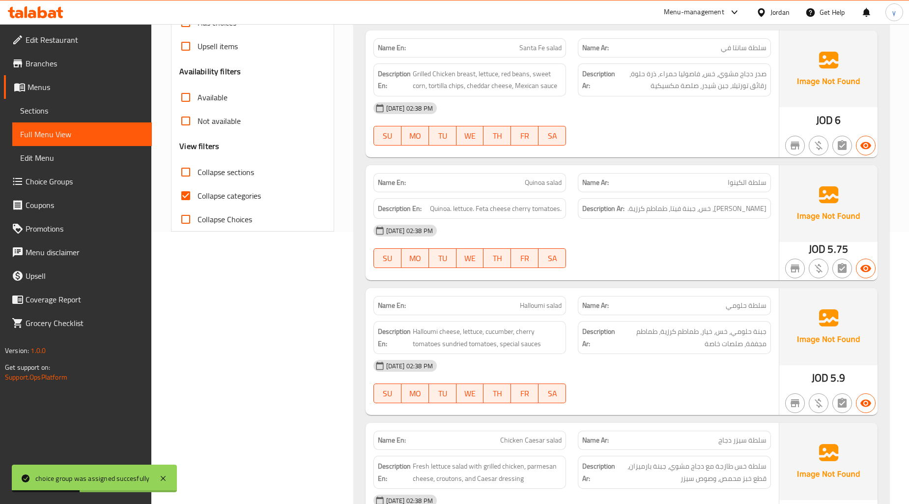
scroll to position [273, 0]
click at [187, 190] on input "Collapse categories" at bounding box center [186, 195] width 24 height 24
checkbox input "false"
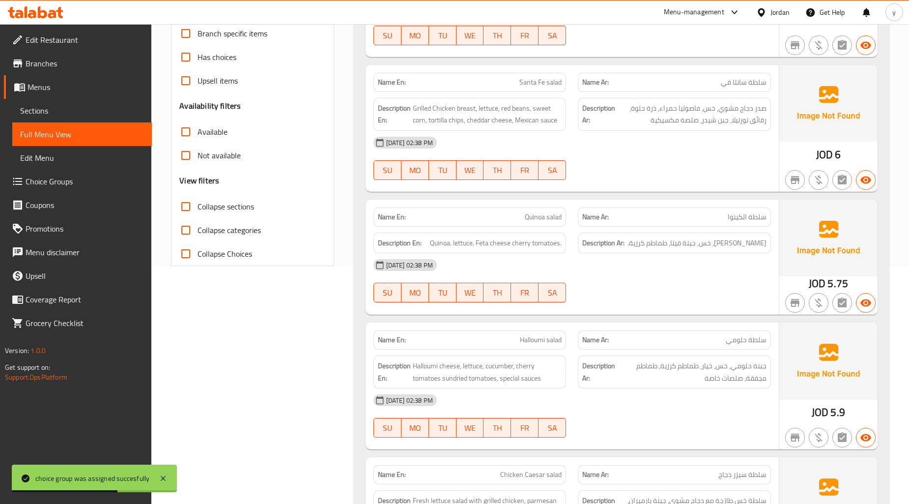
scroll to position [218, 0]
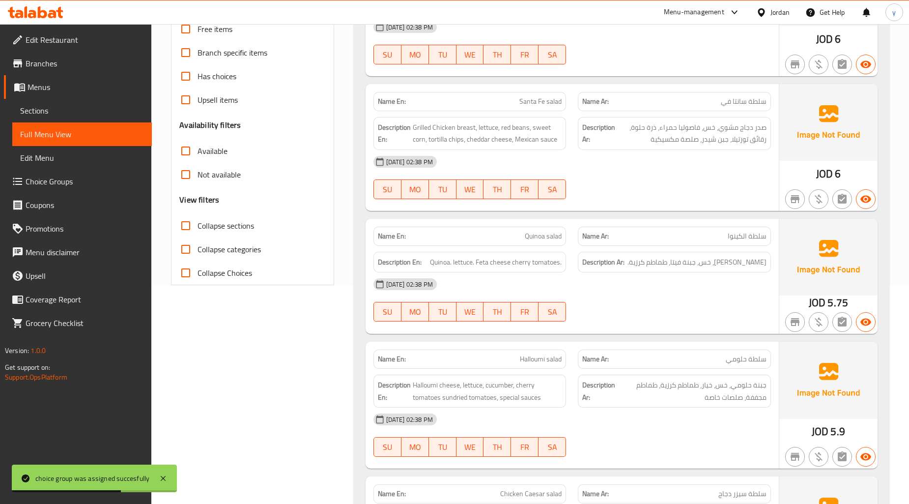
click at [184, 230] on input "Collapse sections" at bounding box center [186, 226] width 24 height 24
checkbox input "true"
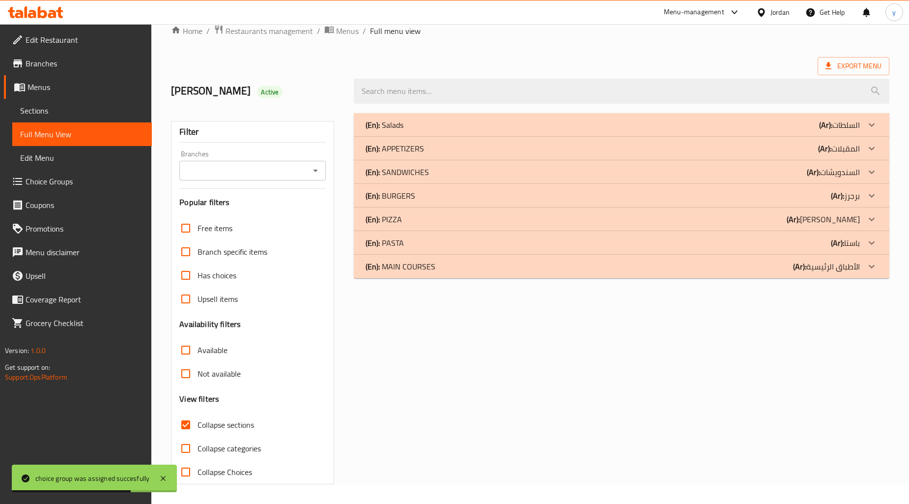
scroll to position [19, 0]
click at [756, 170] on div "(En): SANDWICHES (Ar): السندويشات" at bounding box center [613, 173] width 494 height 12
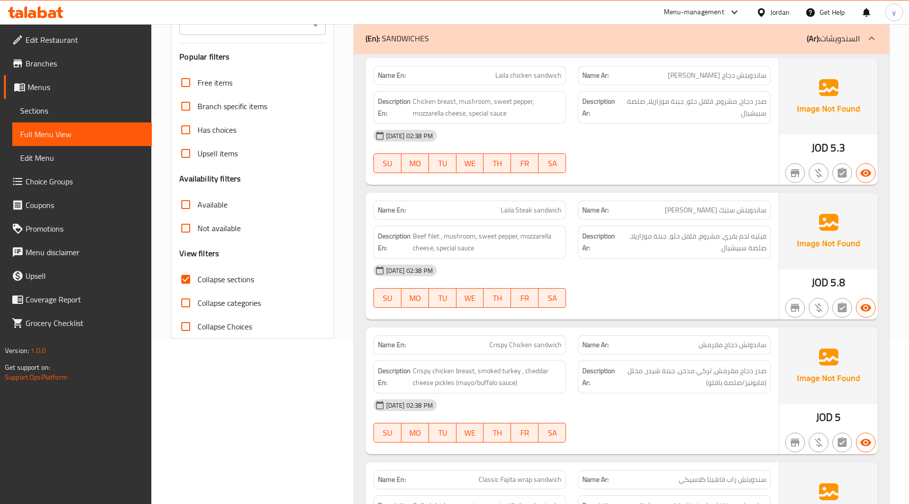
scroll to position [173, 0]
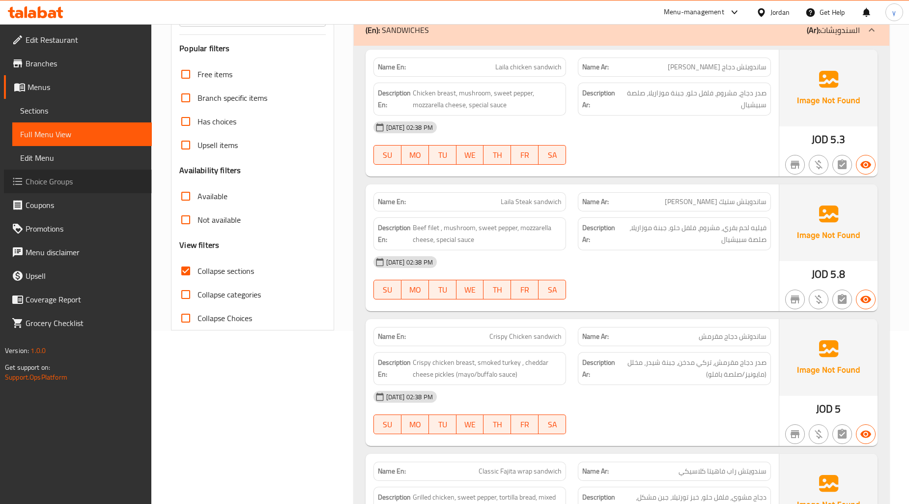
click at [55, 182] on span "Choice Groups" at bounding box center [85, 181] width 118 height 12
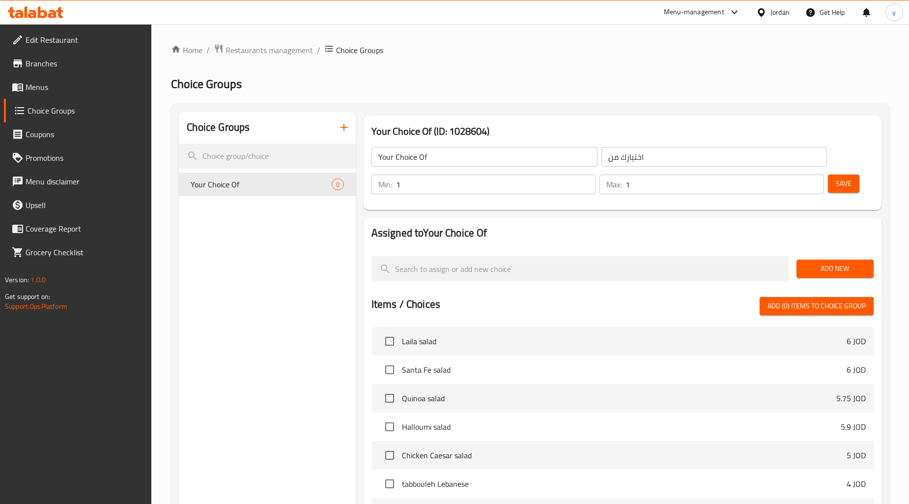
click at [826, 276] on button "Add New" at bounding box center [834, 268] width 77 height 18
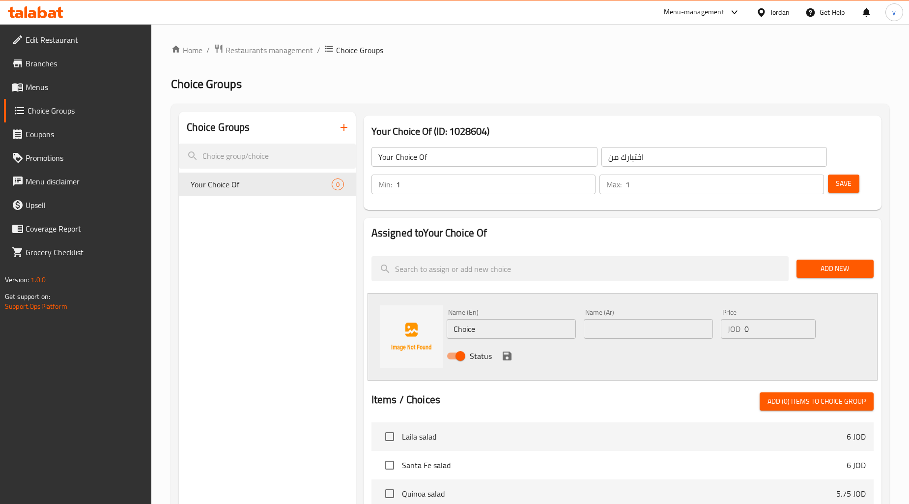
click at [508, 325] on input "Choice" at bounding box center [511, 329] width 129 height 20
paste input "mayo"
type input "mayo"
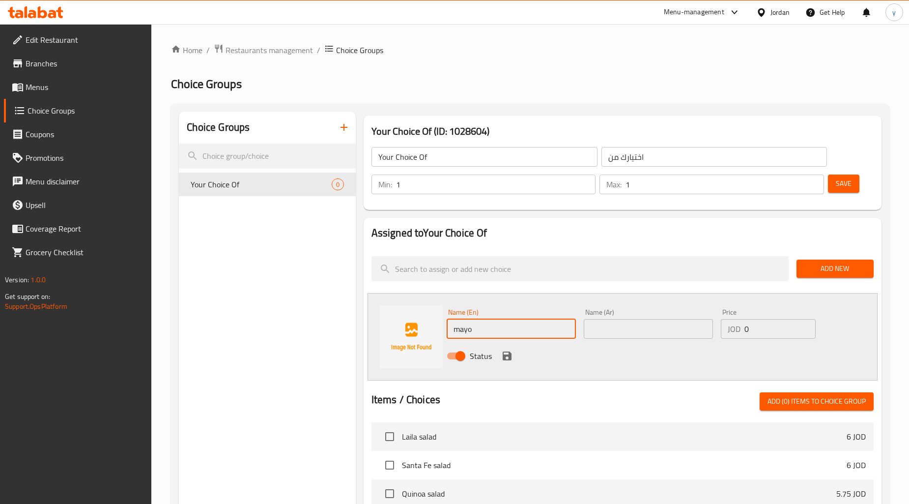
click at [616, 330] on input "text" at bounding box center [648, 329] width 129 height 20
paste input "مايونيز"
type input "مايونيز"
click at [505, 354] on icon "save" at bounding box center [507, 356] width 12 height 12
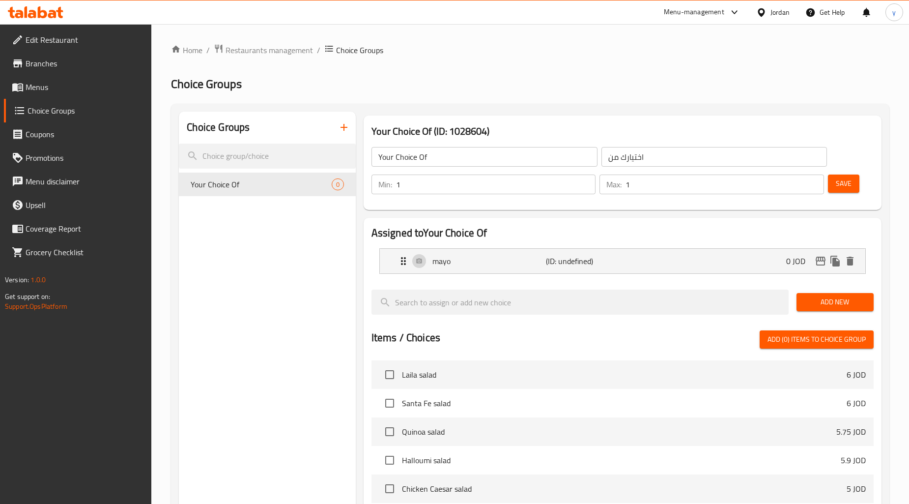
click at [835, 303] on span "Add New" at bounding box center [834, 302] width 61 height 12
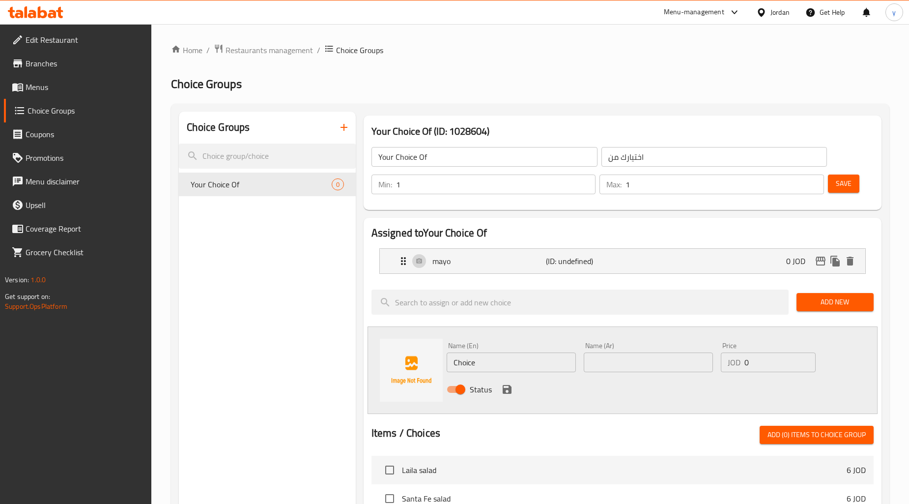
click at [500, 370] on input "Choice" at bounding box center [511, 362] width 129 height 20
paste input "صلصة بافلو"
click at [506, 367] on input "صلصة بافلو" at bounding box center [511, 362] width 129 height 20
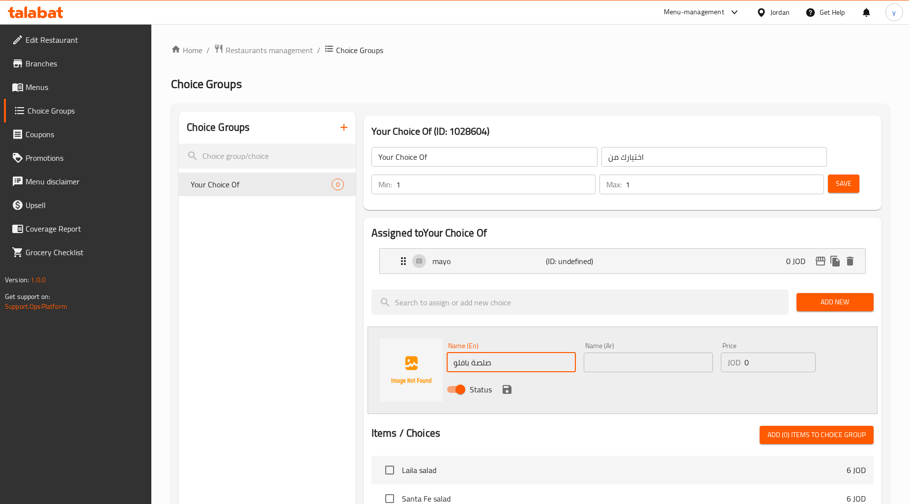
click at [506, 367] on input "صلصة بافلو" at bounding box center [511, 362] width 129 height 20
paste input "buffalo sauce"
type input "buffalo sauce"
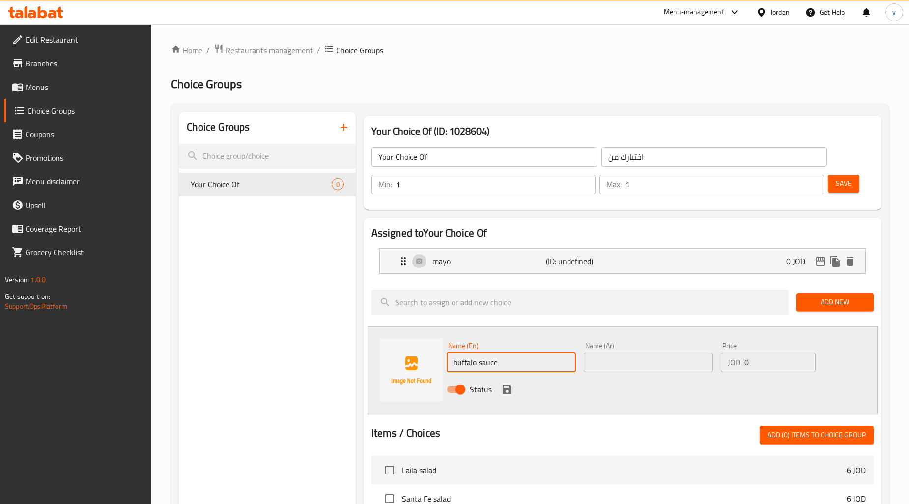
click at [619, 363] on input "text" at bounding box center [648, 362] width 129 height 20
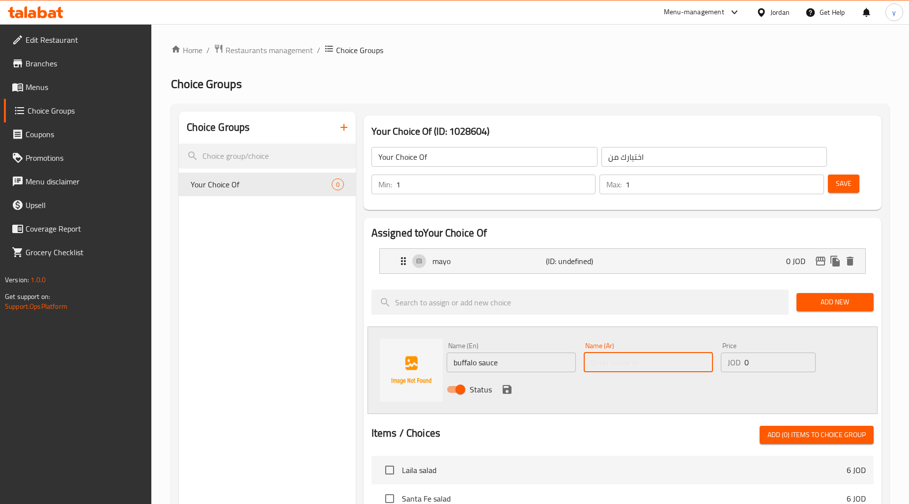
paste input "صلصة بافلو"
type input "صلصة بافلو"
click at [506, 391] on icon "save" at bounding box center [507, 389] width 12 height 12
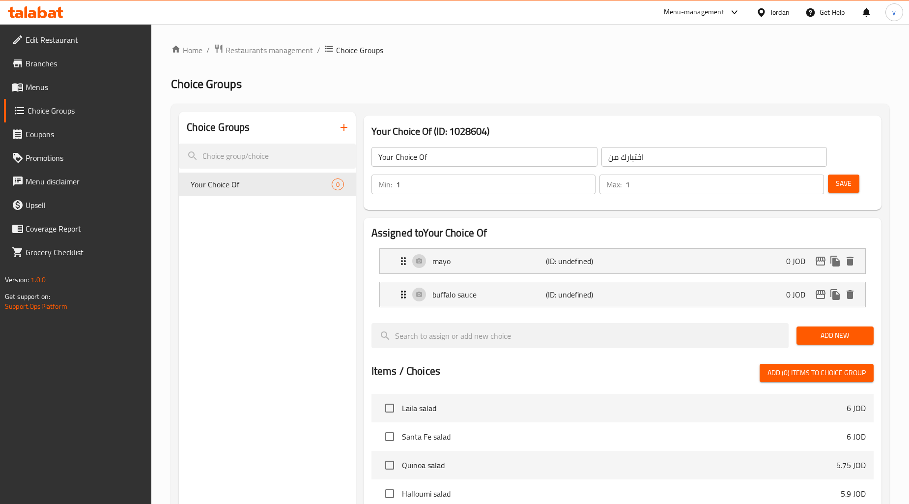
click at [842, 189] on span "Save" at bounding box center [844, 183] width 16 height 12
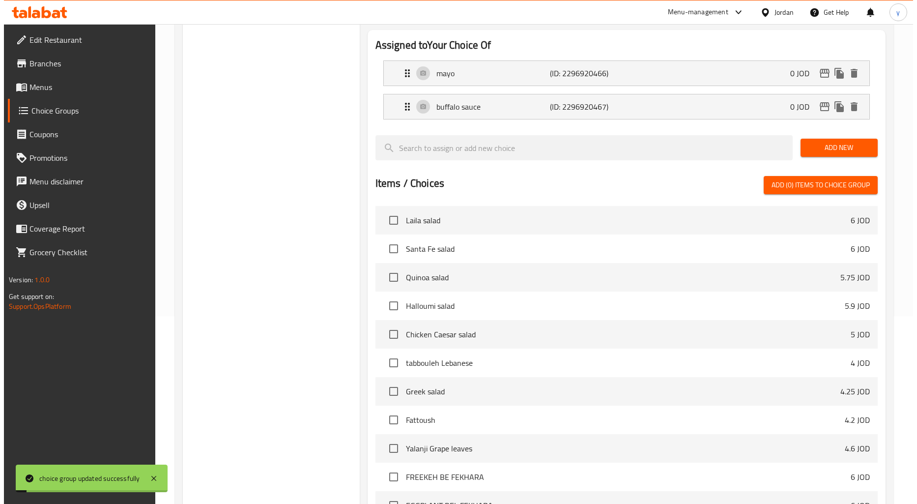
scroll to position [296, 0]
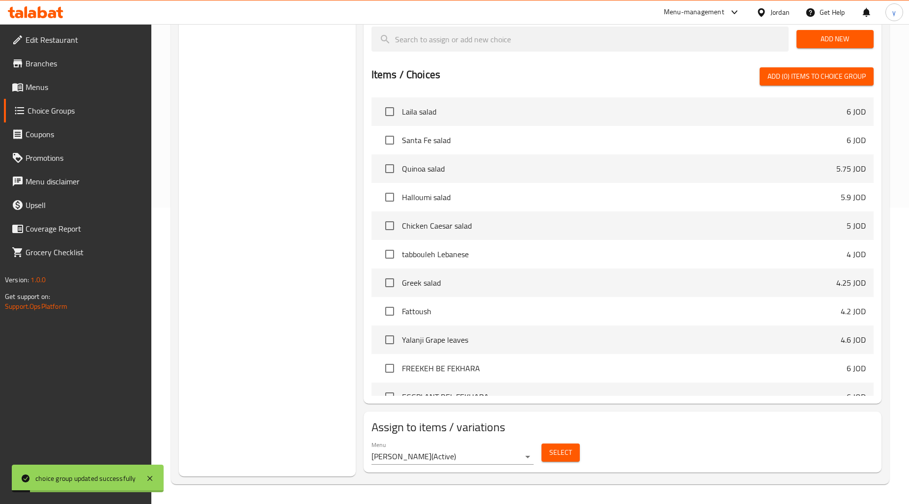
click at [553, 450] on span "Select" at bounding box center [560, 452] width 23 height 12
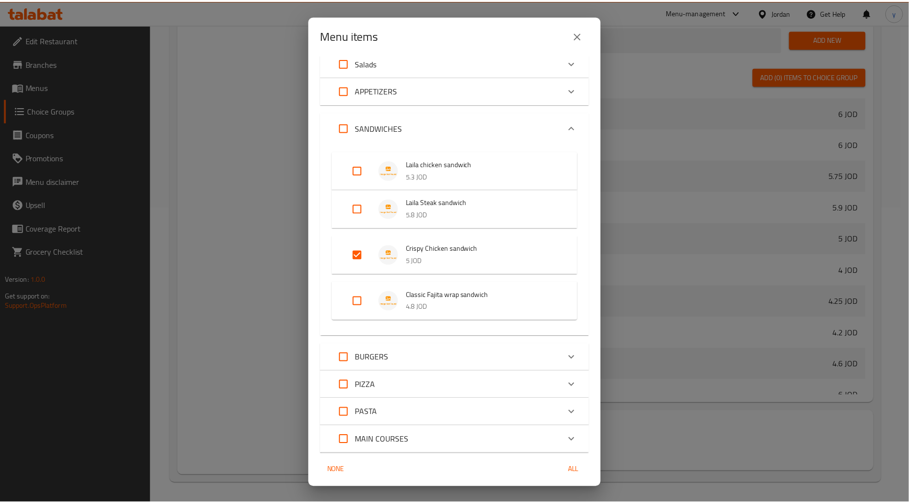
scroll to position [71, 0]
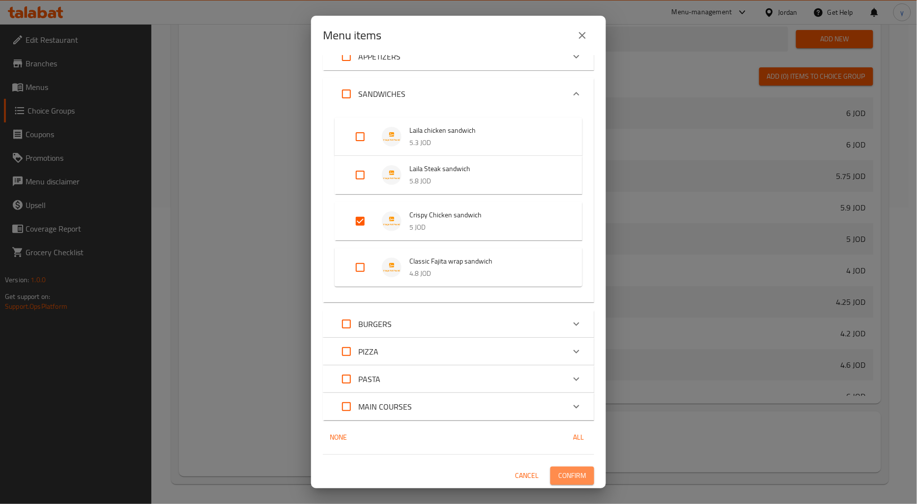
click at [565, 472] on span "Confirm" at bounding box center [572, 475] width 28 height 12
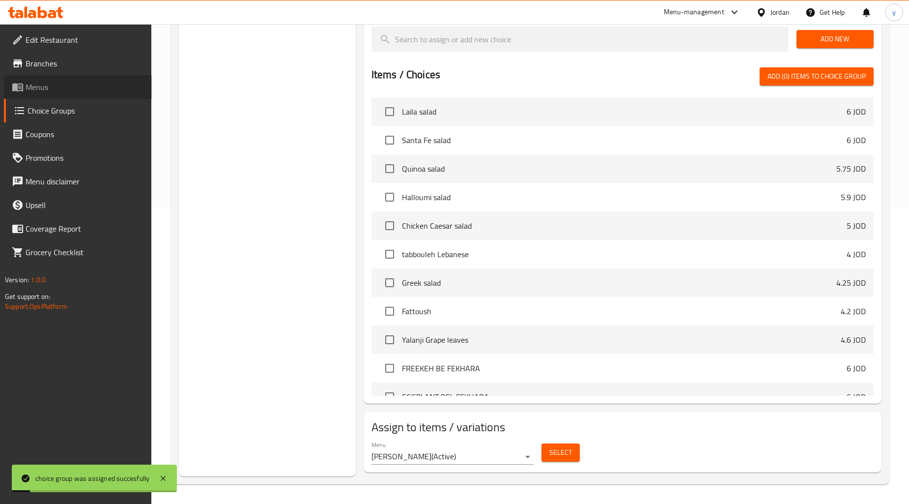
click at [74, 91] on span "Menus" at bounding box center [85, 87] width 118 height 12
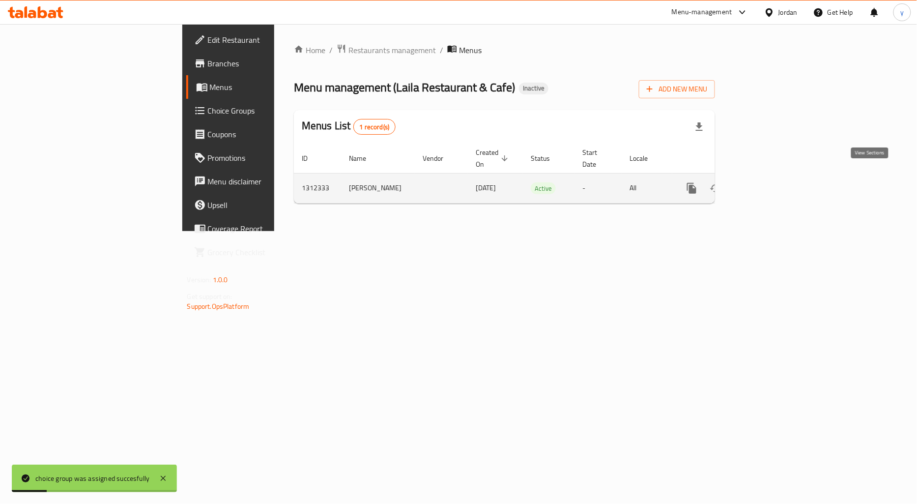
click at [768, 182] on icon "enhanced table" at bounding box center [763, 188] width 12 height 12
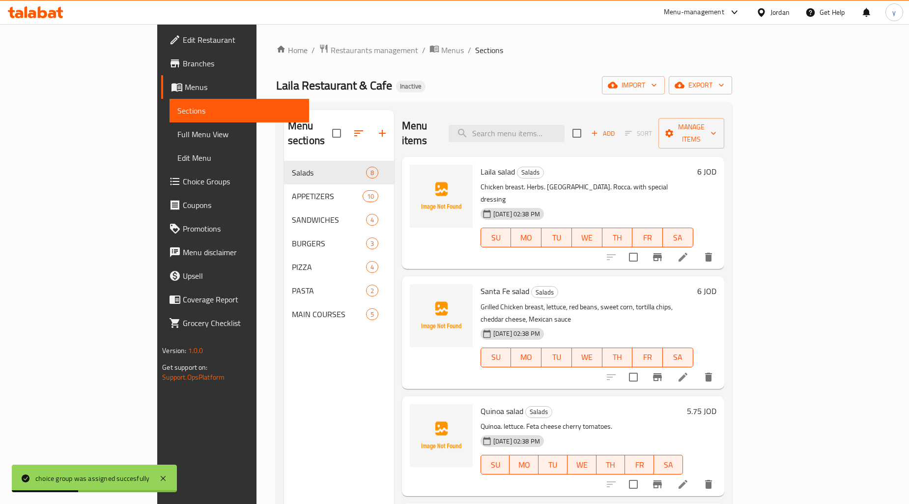
click at [169, 123] on link "Full Menu View" at bounding box center [239, 134] width 140 height 24
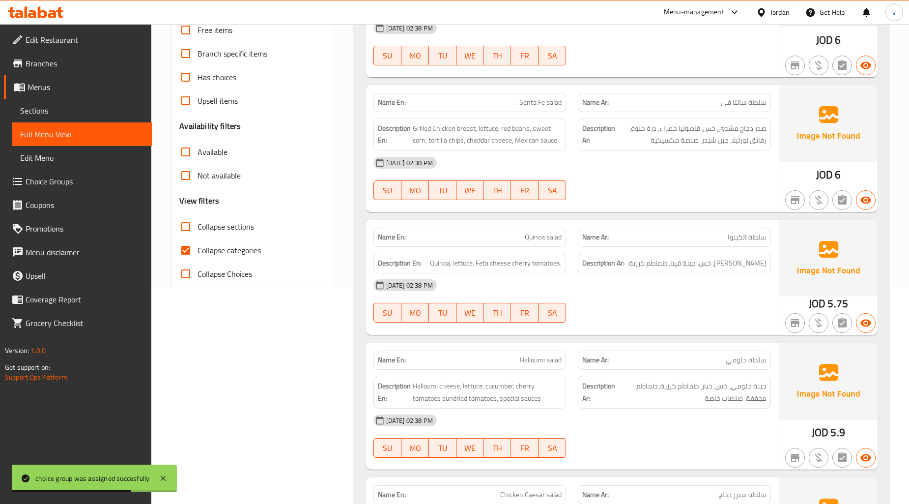
scroll to position [109, 0]
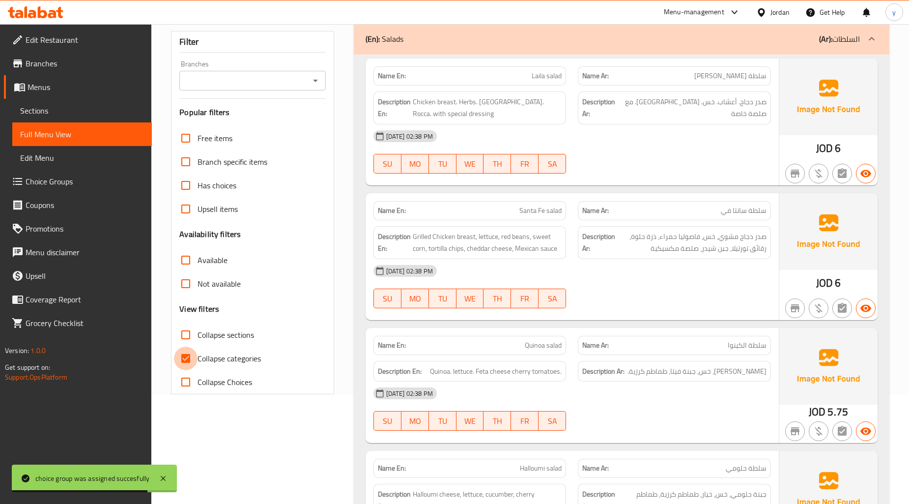
click at [191, 351] on input "Collapse categories" at bounding box center [186, 358] width 24 height 24
checkbox input "false"
click at [188, 337] on input "Collapse sections" at bounding box center [186, 335] width 24 height 24
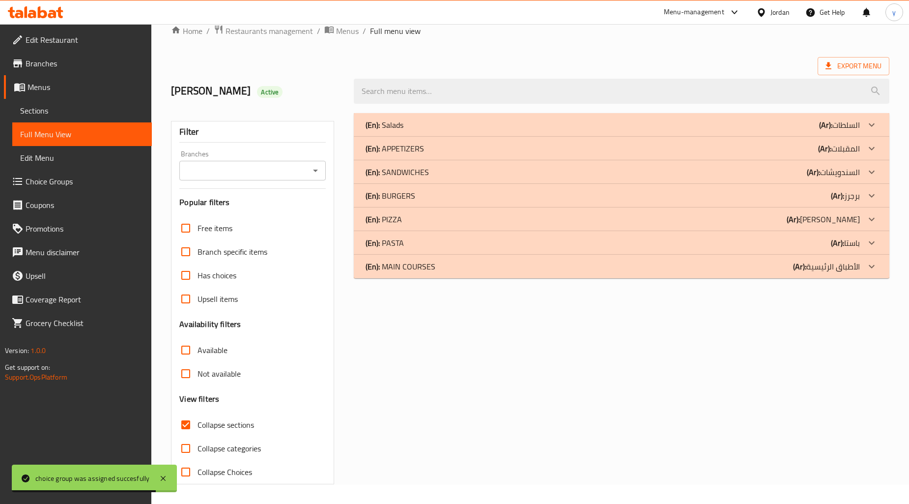
scroll to position [19, 0]
click at [476, 172] on div "(En): SANDWICHES (Ar): السندويشات" at bounding box center [613, 173] width 494 height 12
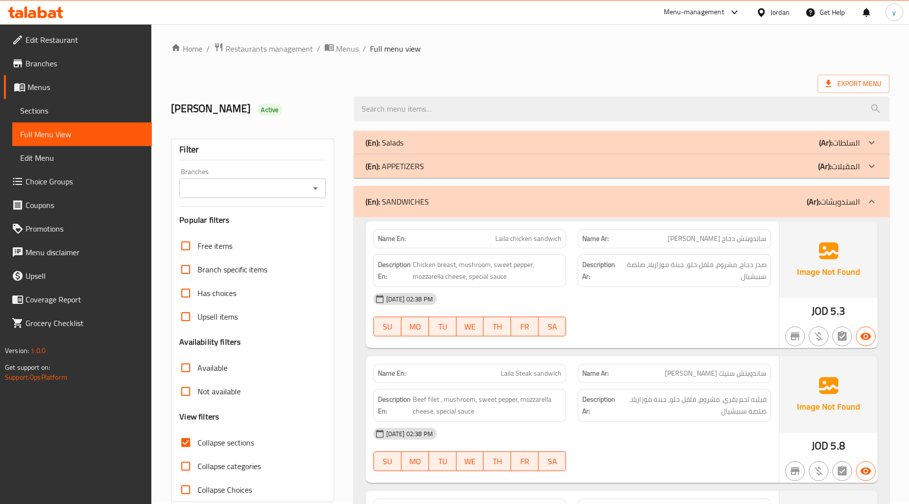
scroll to position [0, 0]
click at [860, 196] on div "(En): SANDWICHES (Ar): السندويشات" at bounding box center [621, 202] width 535 height 31
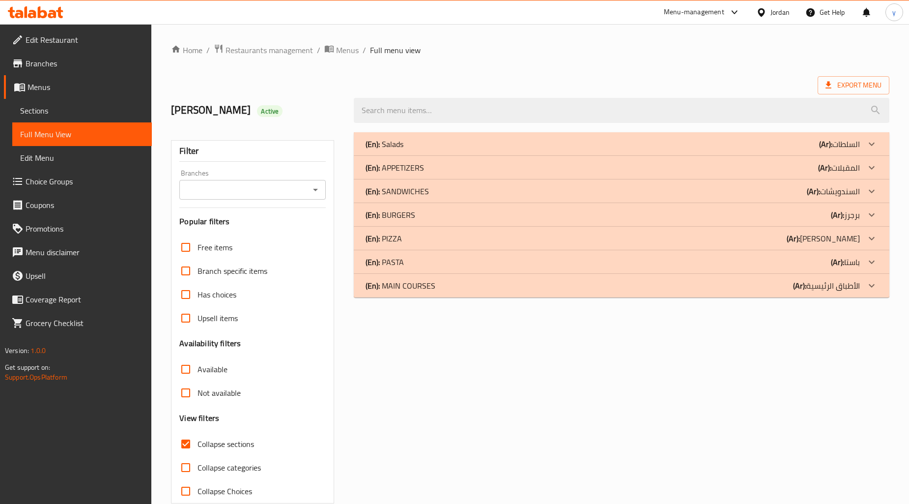
click at [837, 145] on p "(Ar): السلطات" at bounding box center [839, 144] width 41 height 12
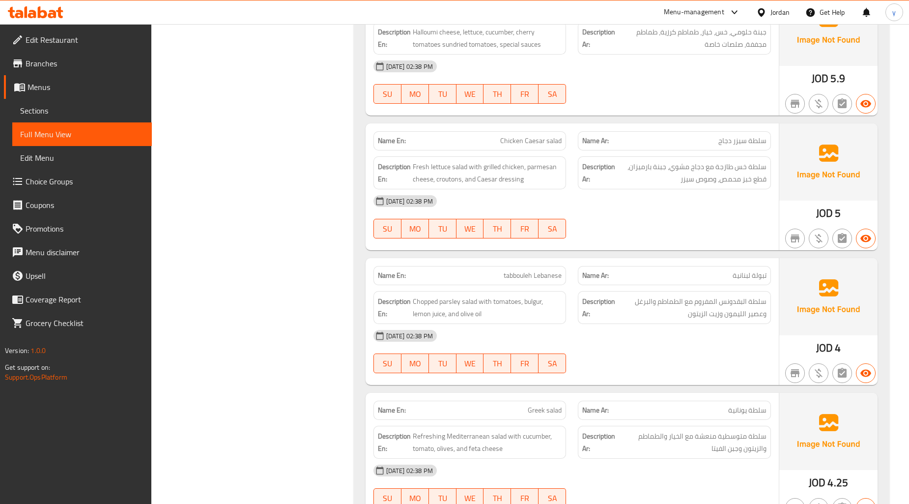
scroll to position [655, 0]
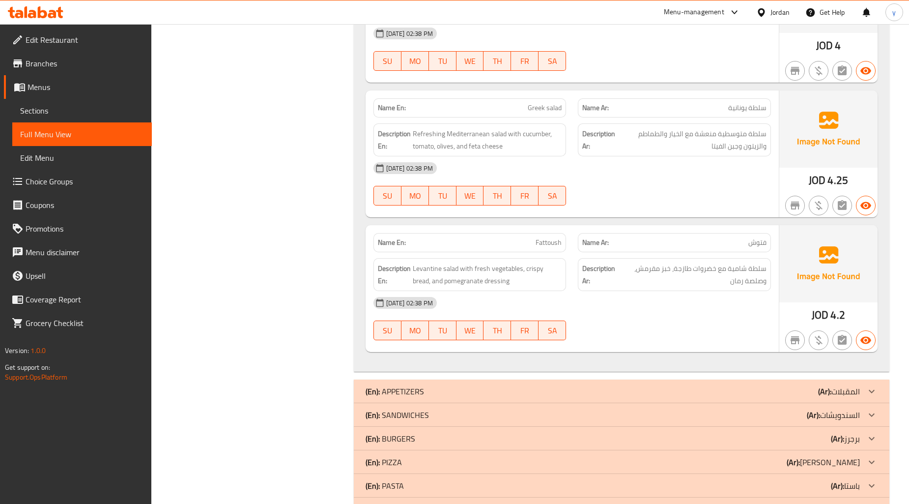
click at [819, 391] on b "(Ar):" at bounding box center [824, 391] width 13 height 15
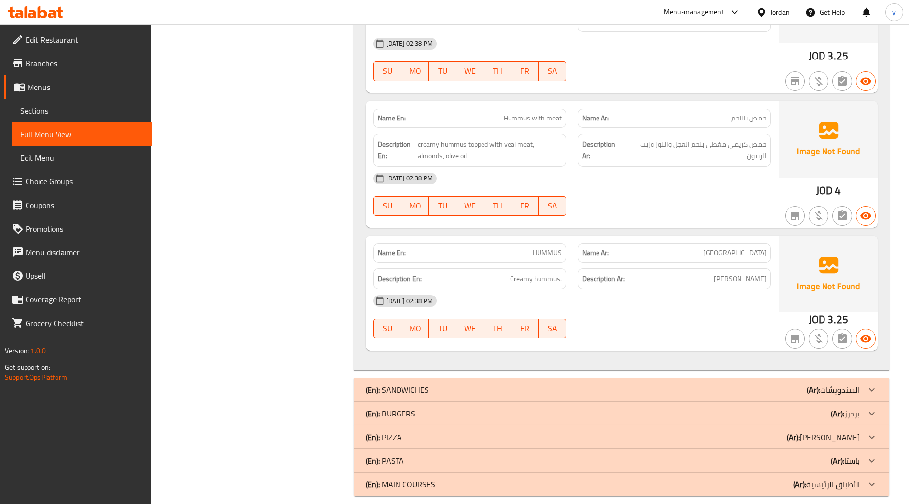
scroll to position [2254, 0]
click at [804, 382] on div "(En): SANDWICHES (Ar): السندويشات" at bounding box center [613, 388] width 494 height 12
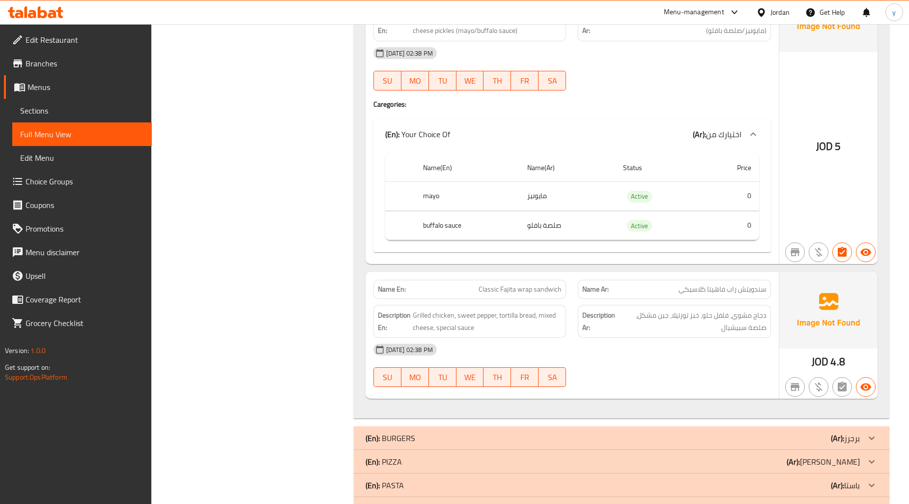
scroll to position [2986, 0]
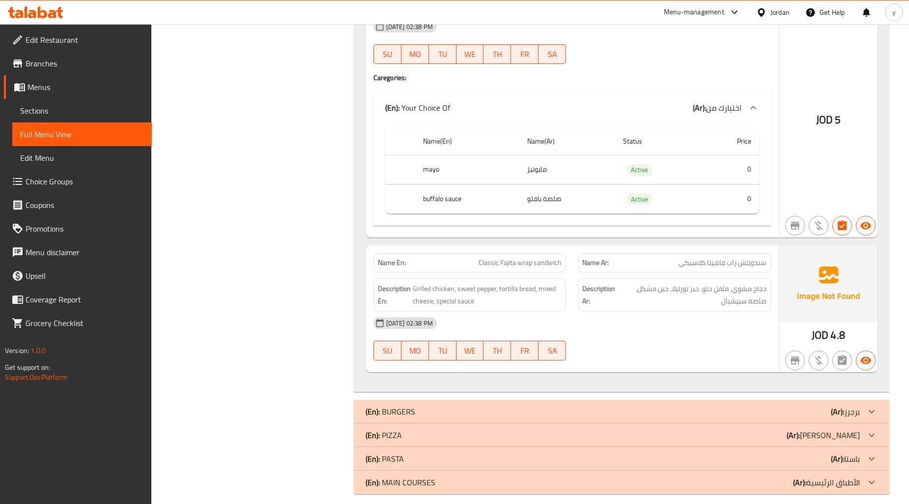
click at [856, 405] on p "(Ar): برجرز" at bounding box center [845, 411] width 29 height 12
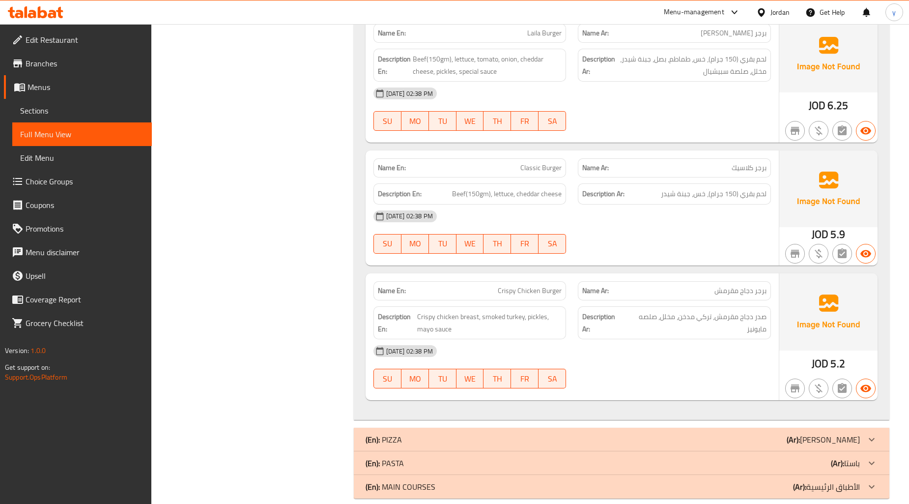
scroll to position [3410, 0]
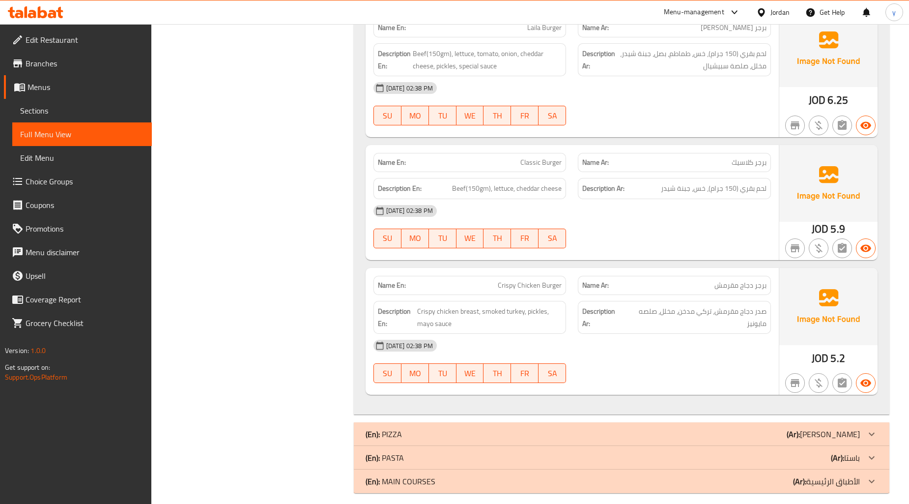
click at [706, 422] on div "(En): PIZZA (Ar): [PERSON_NAME]" at bounding box center [621, 434] width 535 height 24
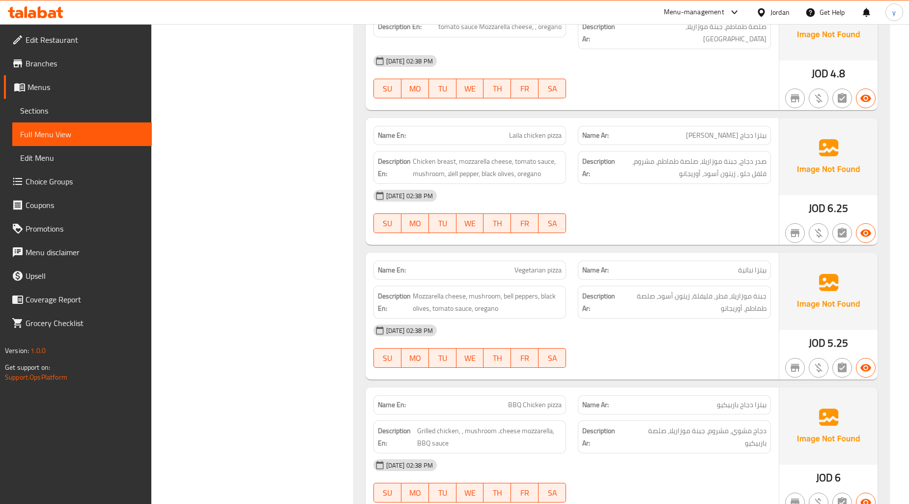
scroll to position [3968, 0]
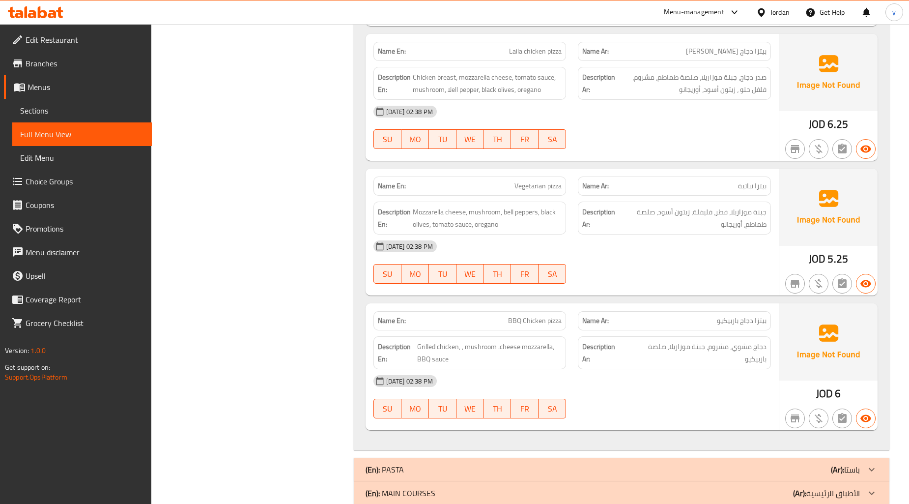
click at [765, 463] on div "(En): PASTA (Ar): باستا" at bounding box center [613, 469] width 494 height 12
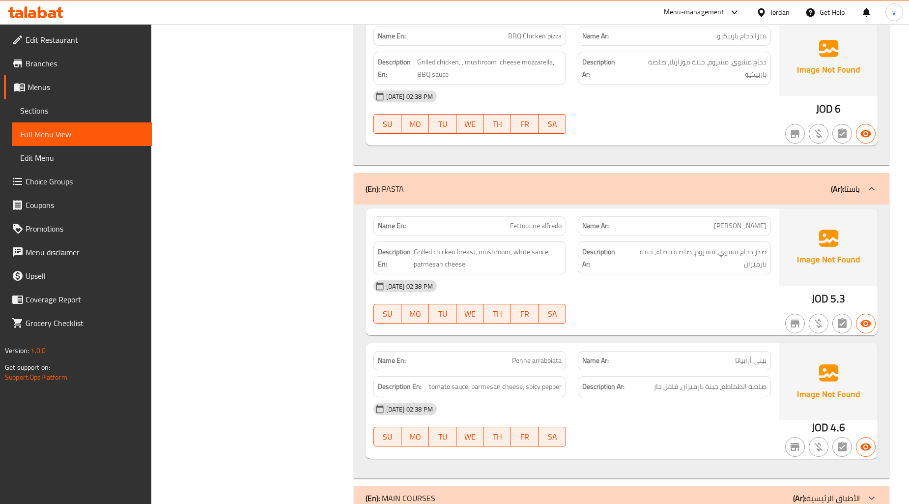
scroll to position [4258, 0]
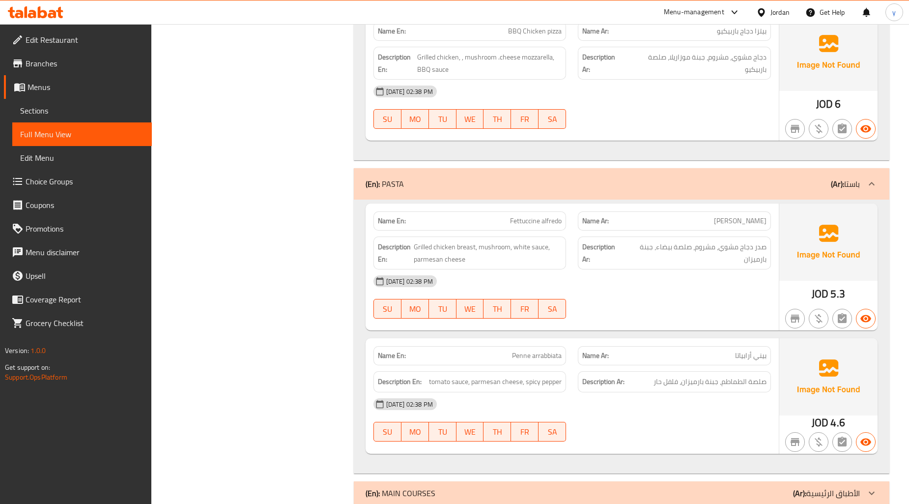
click at [706, 487] on div "(En): MAIN COURSES (Ar): الأطباق الرئيسية" at bounding box center [613, 493] width 494 height 12
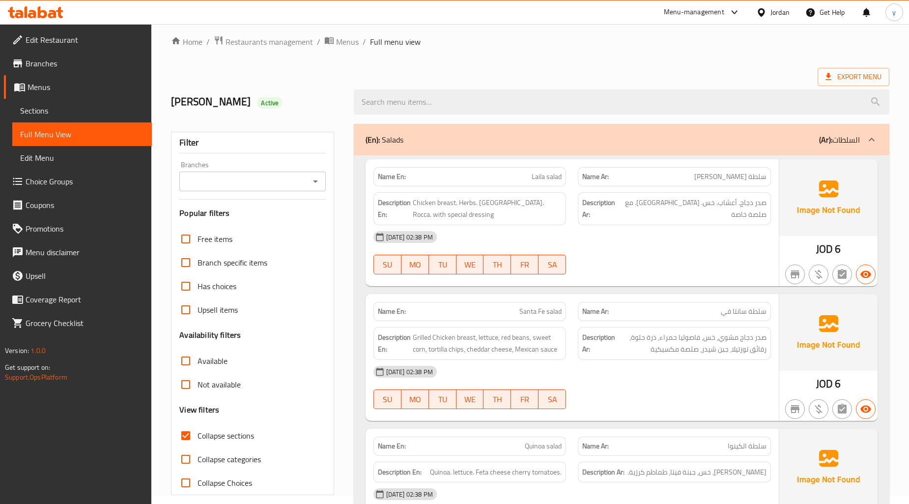
scroll to position [0, 0]
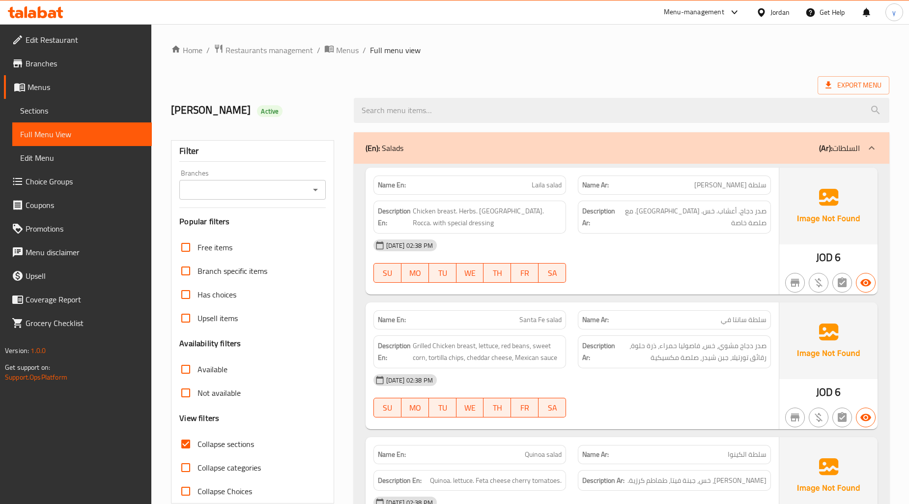
click at [192, 438] on input "Collapse sections" at bounding box center [186, 444] width 24 height 24
checkbox input "false"
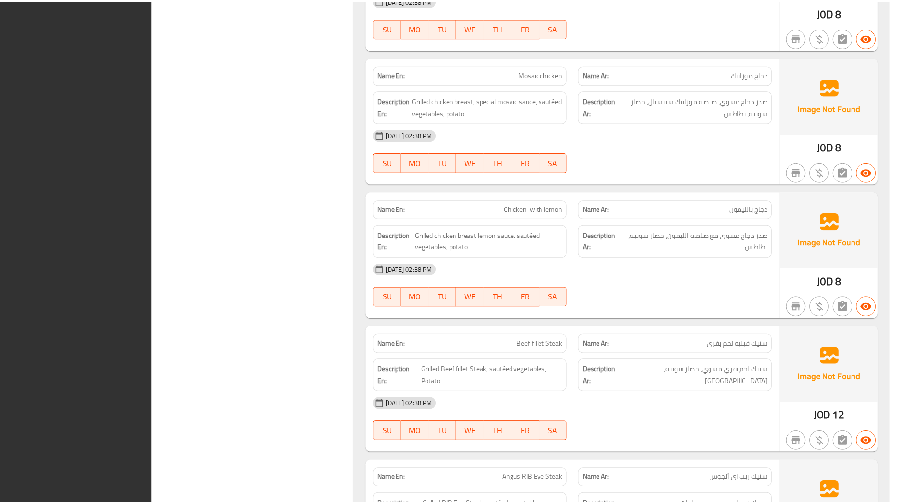
scroll to position [4955, 0]
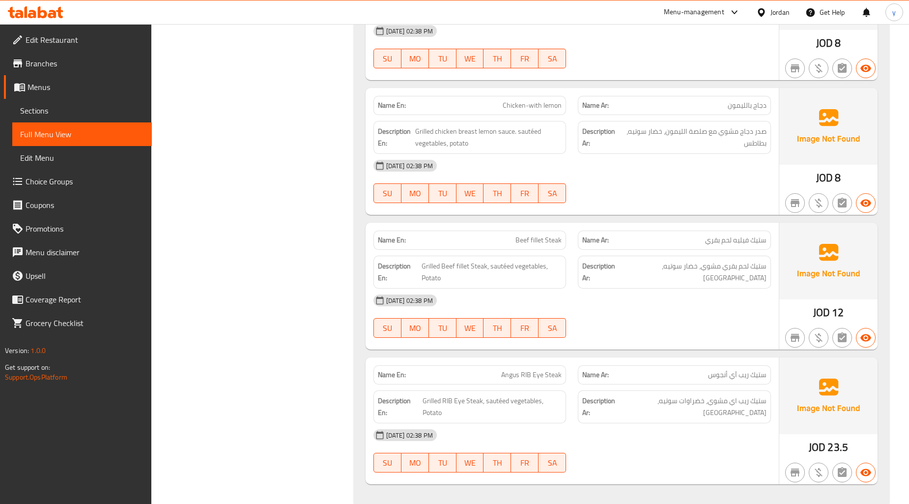
click at [38, 40] on span "Edit Restaurant" at bounding box center [85, 40] width 118 height 12
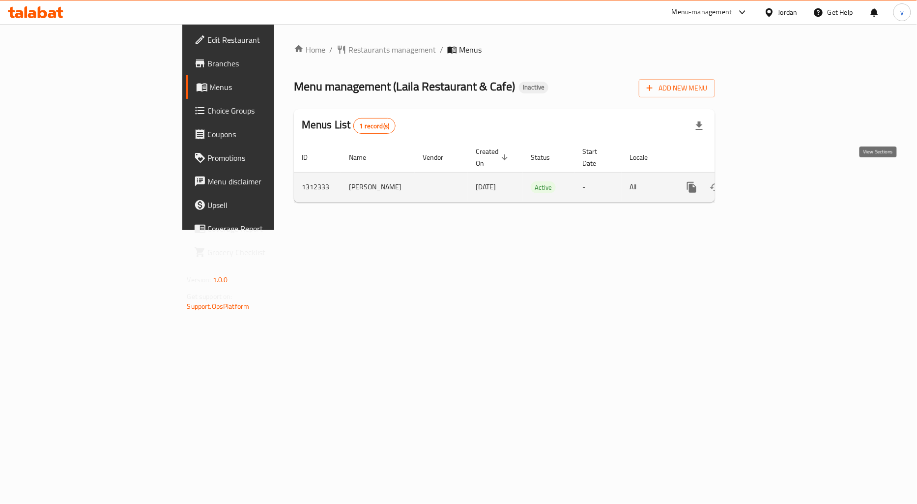
click at [768, 181] on icon "enhanced table" at bounding box center [763, 187] width 12 height 12
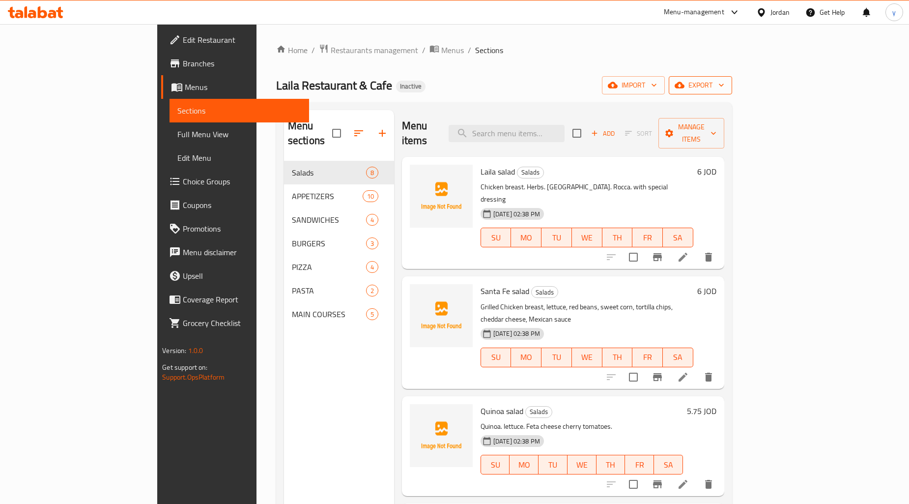
click at [724, 80] on span "export" at bounding box center [700, 85] width 48 height 12
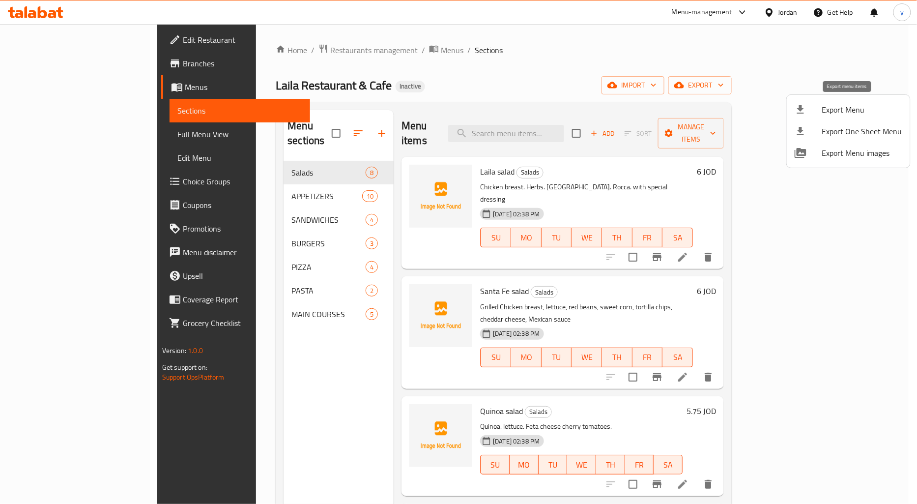
click at [806, 102] on li "Export Menu" at bounding box center [848, 110] width 123 height 22
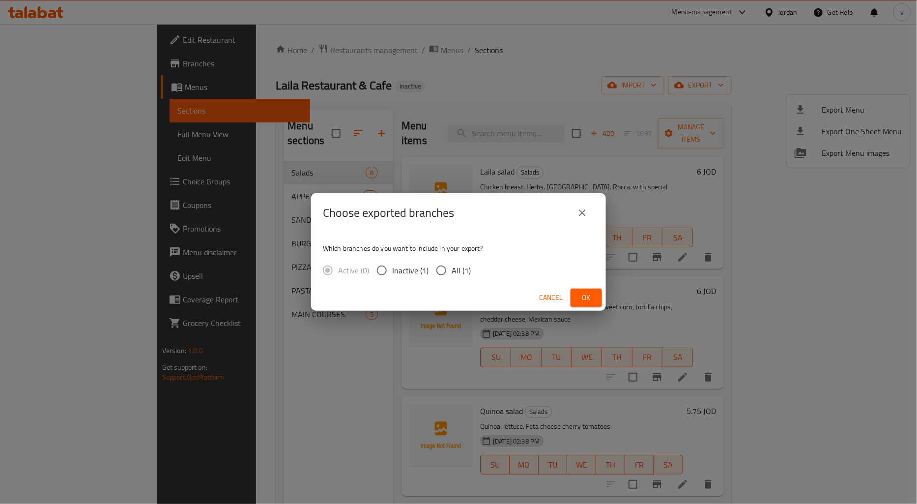
click at [431, 268] on input "All (1)" at bounding box center [441, 270] width 21 height 21
radio input "true"
click at [597, 297] on button "Ok" at bounding box center [585, 297] width 31 height 18
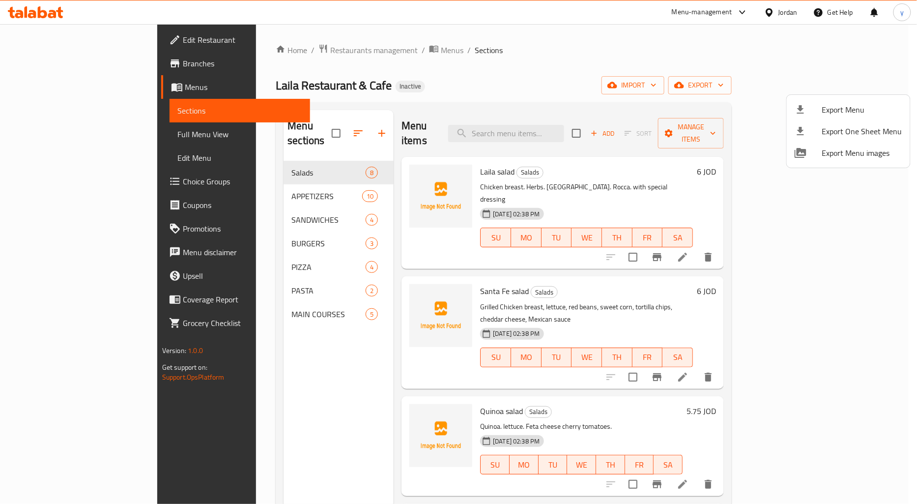
click at [236, 355] on div at bounding box center [458, 252] width 917 height 504
